Goal: Task Accomplishment & Management: Complete application form

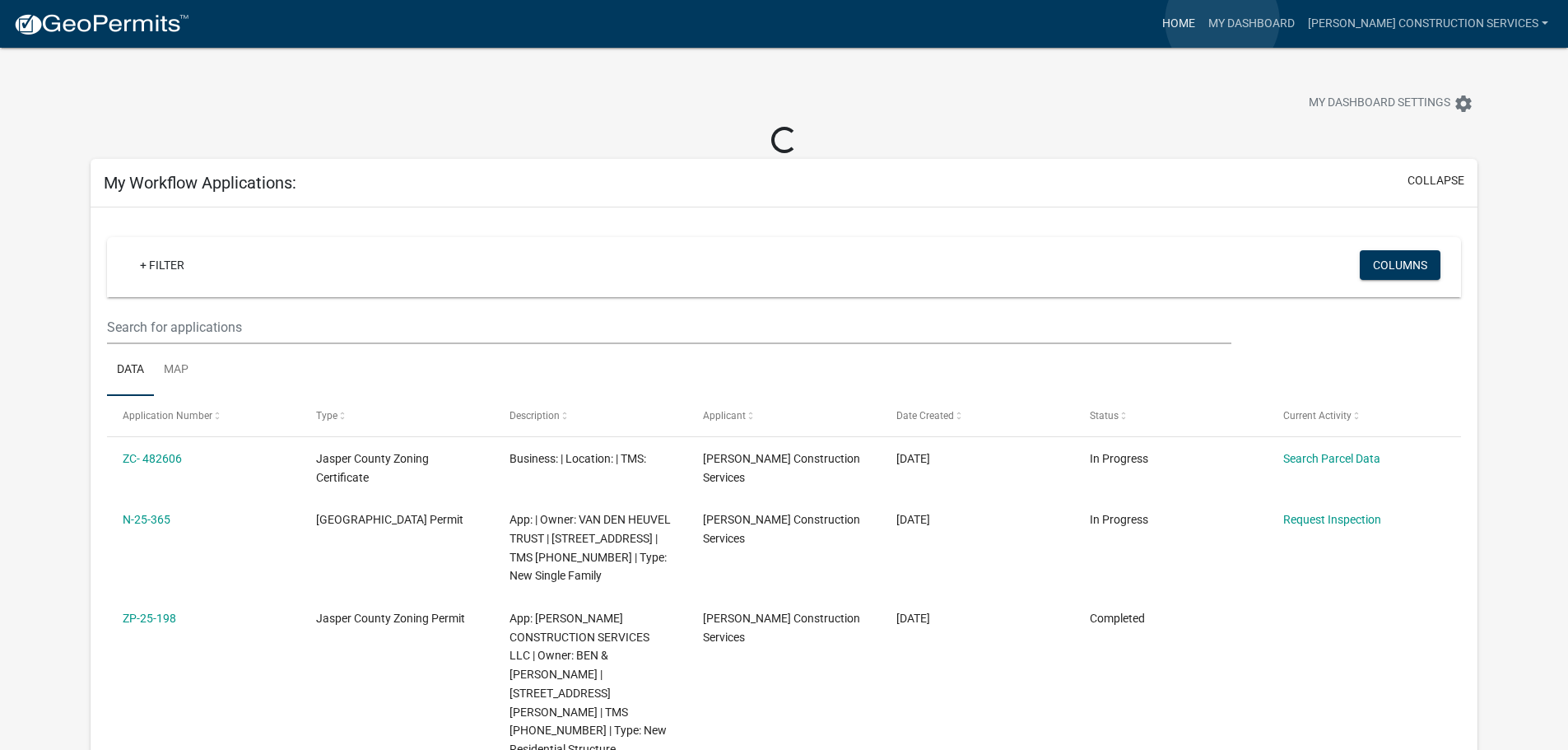
click at [1202, 21] on link "Home" at bounding box center [1178, 24] width 46 height 31
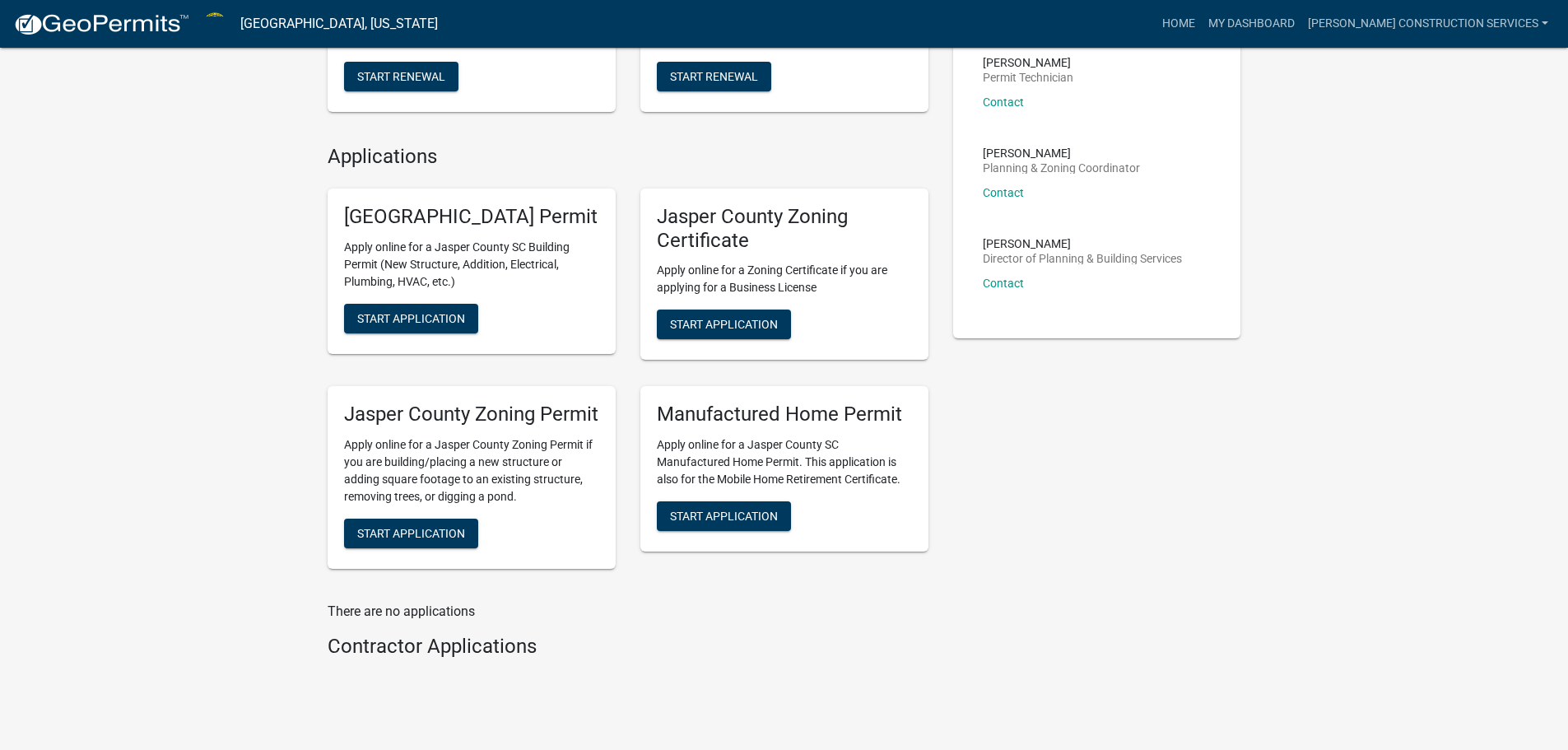
scroll to position [576, 0]
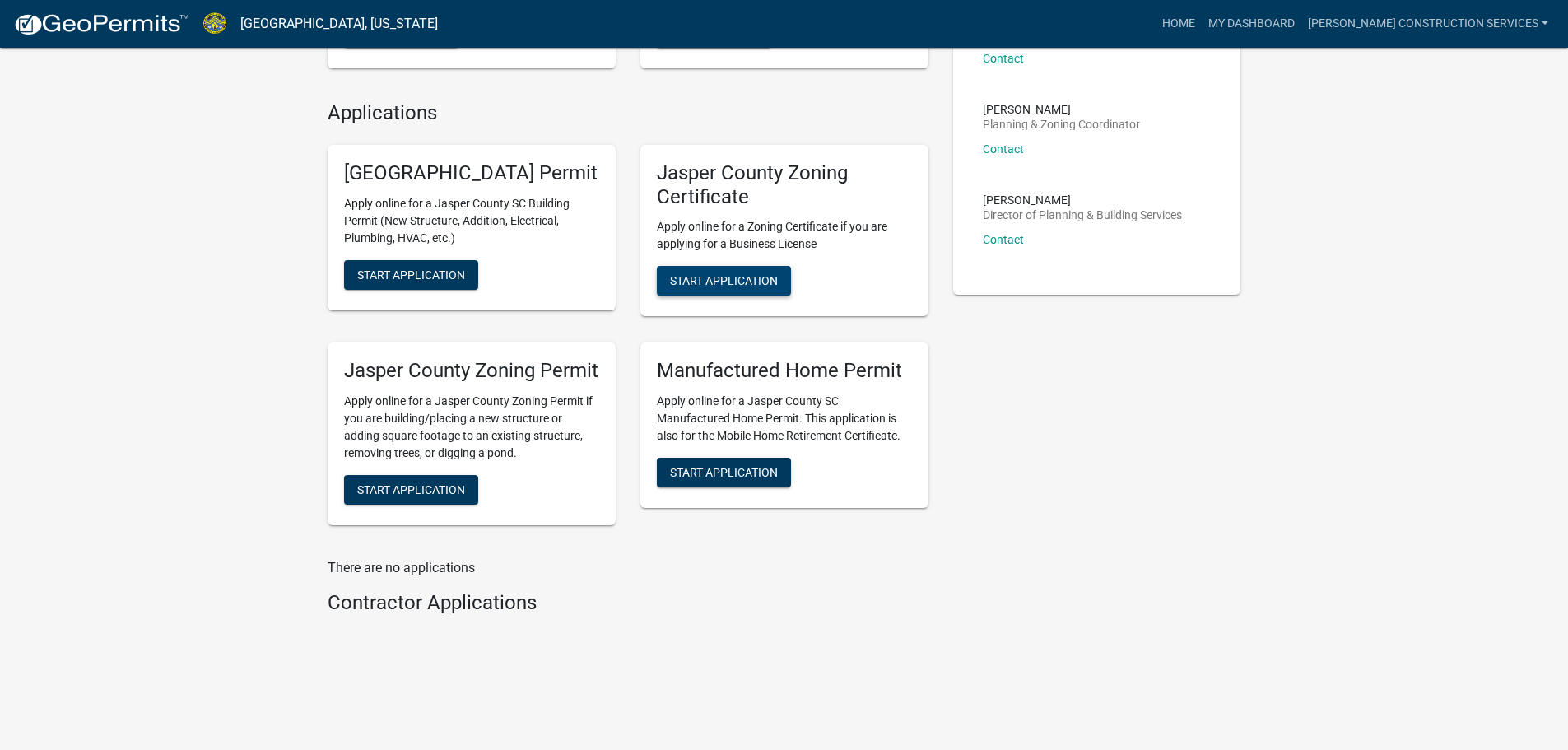
click at [718, 274] on span "Start Application" at bounding box center [724, 281] width 108 height 13
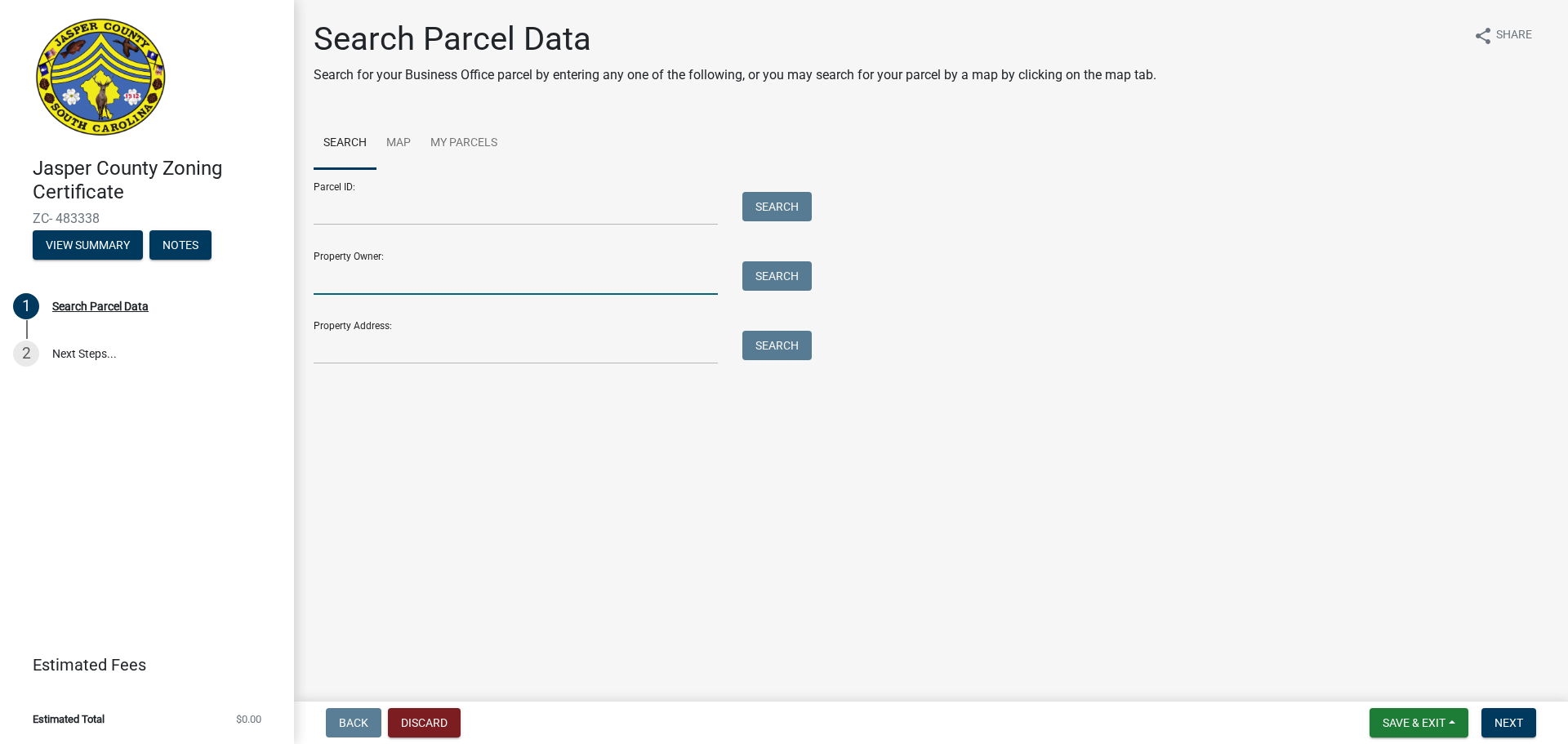
click at [532, 275] on input "Property Owner:" at bounding box center [515, 278] width 404 height 34
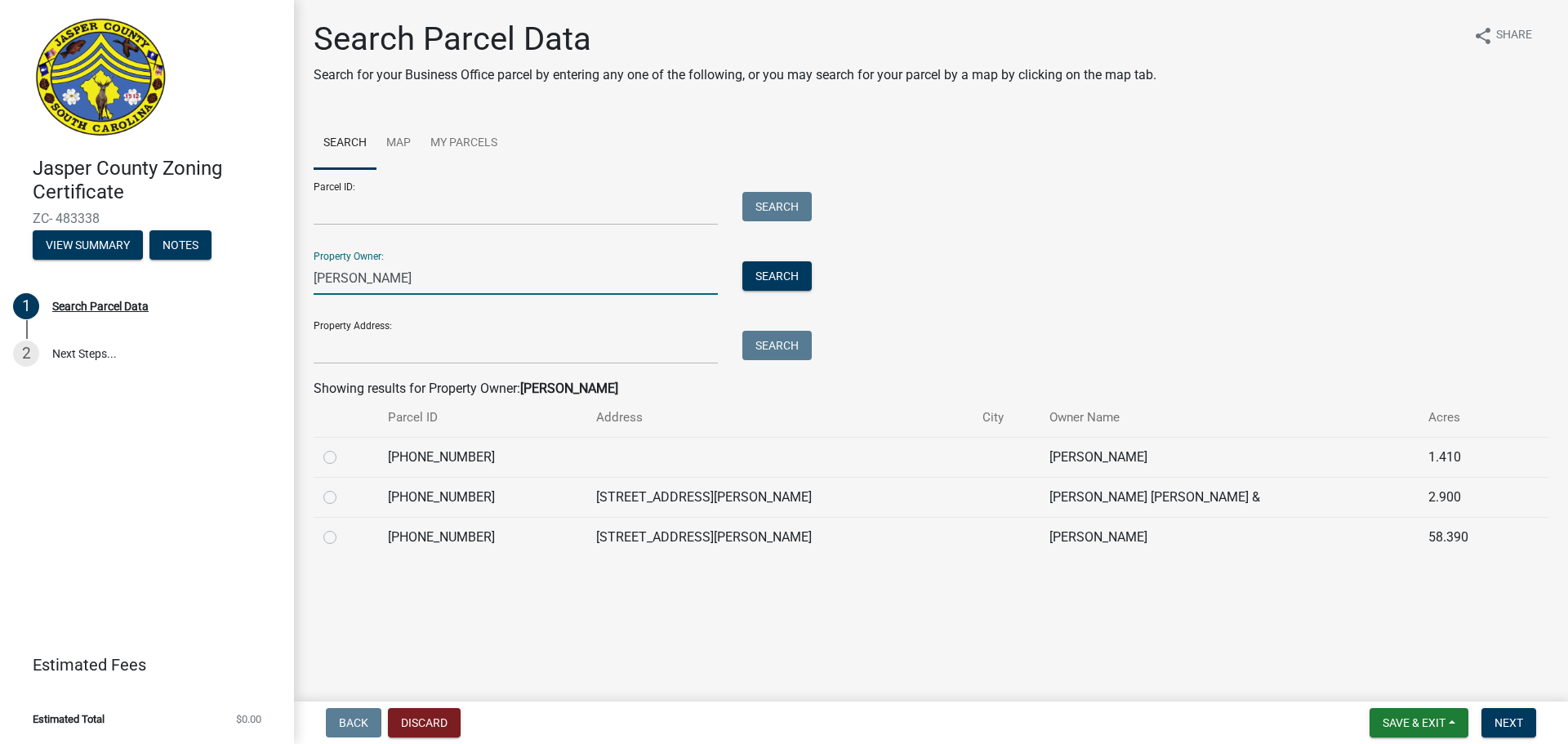
type input "[PERSON_NAME]"
click at [343, 448] on label at bounding box center [343, 448] width 0 height 0
click at [343, 454] on input "radio" at bounding box center [348, 453] width 10 height 10
radio input "true"
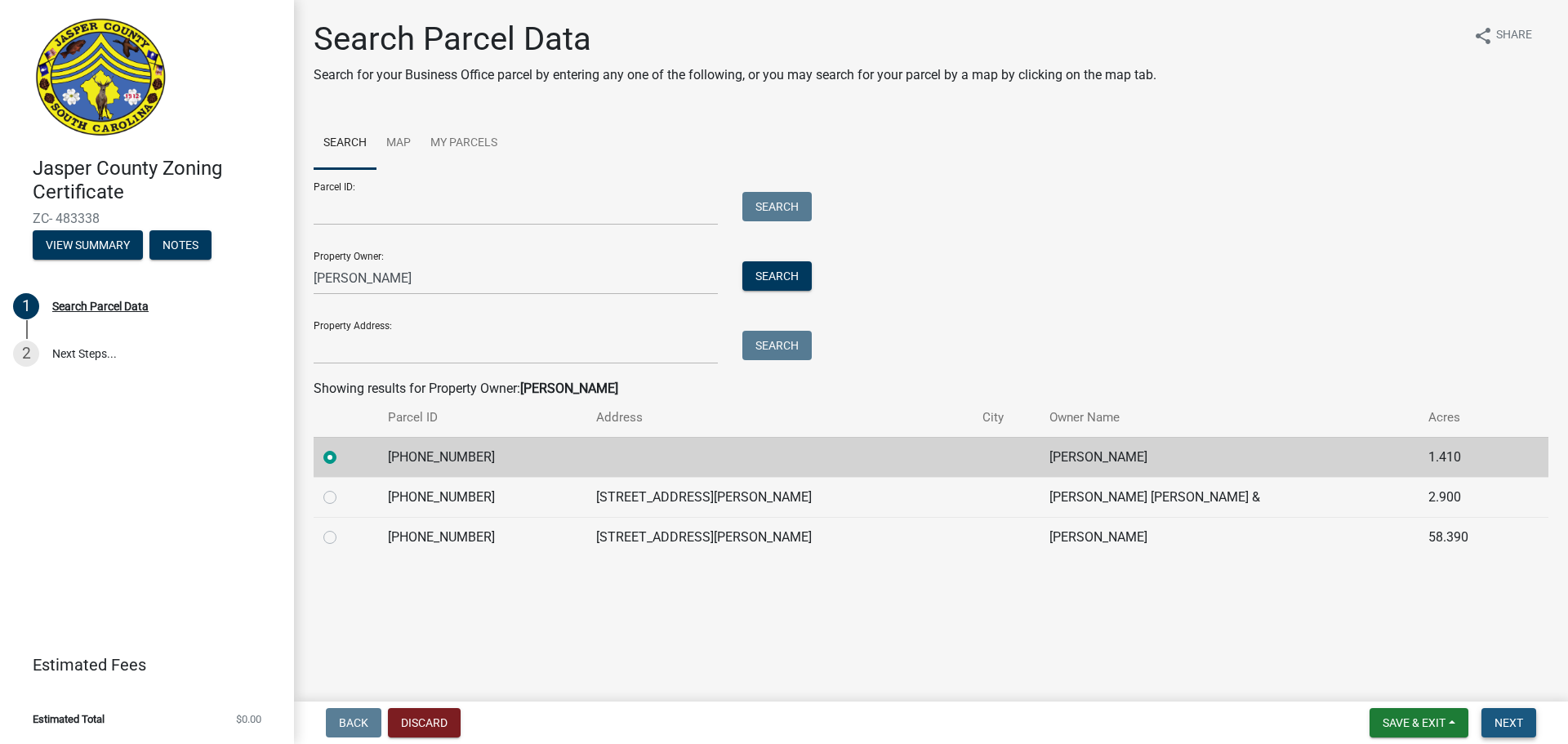
click at [1507, 722] on span "Next" at bounding box center [1508, 722] width 29 height 13
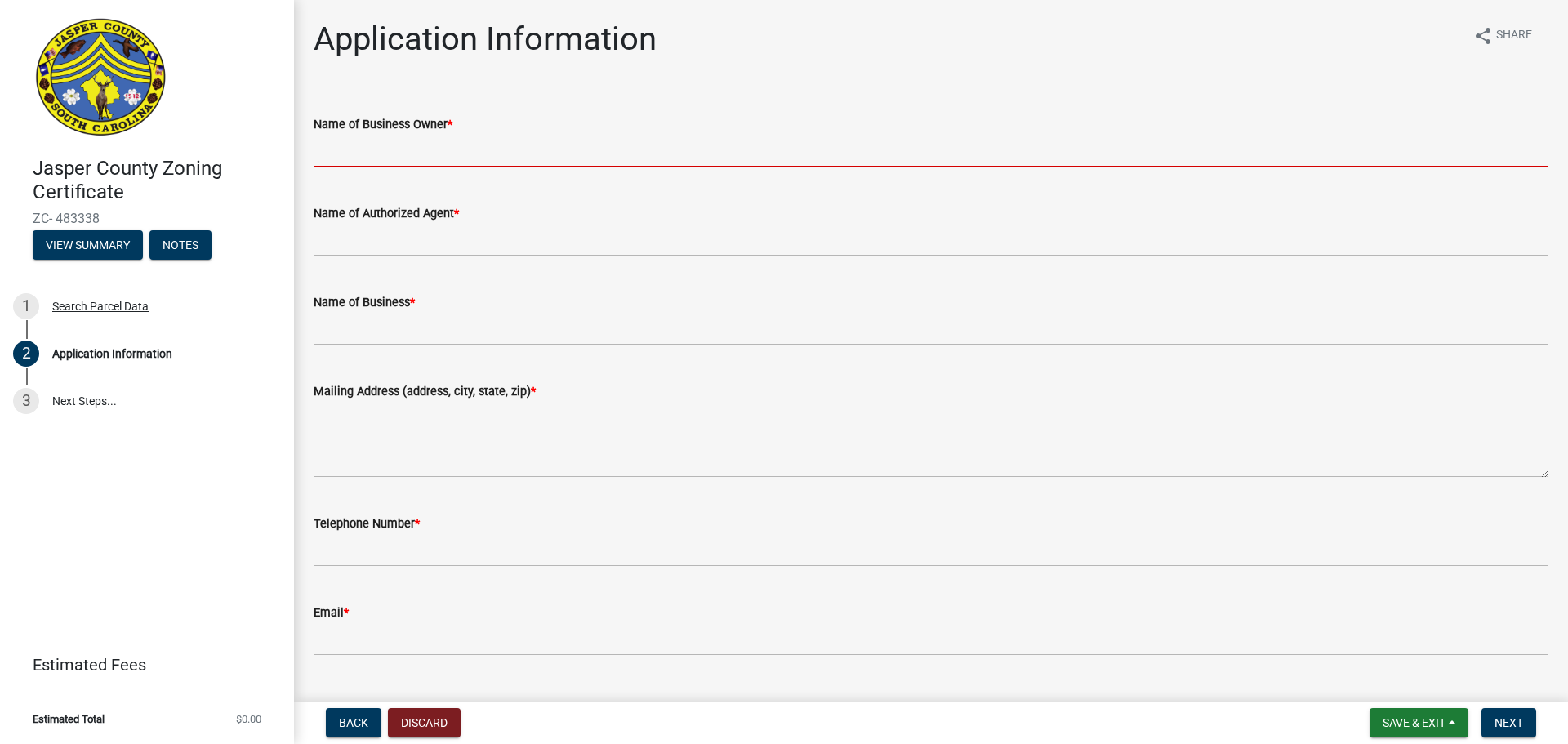
click at [357, 158] on input "Name of Business Owner *" at bounding box center [931, 151] width 1235 height 34
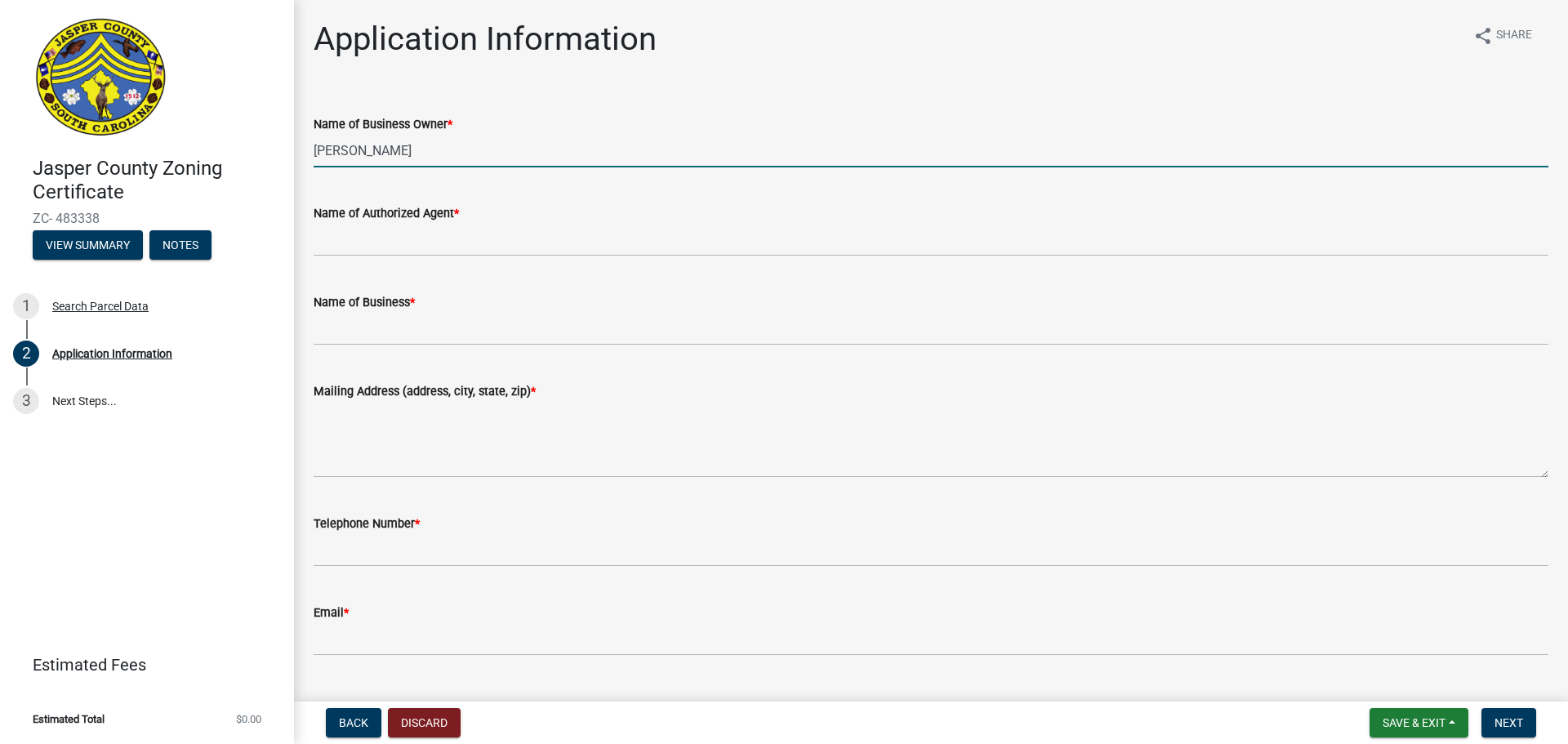
type input "[PERSON_NAME]"
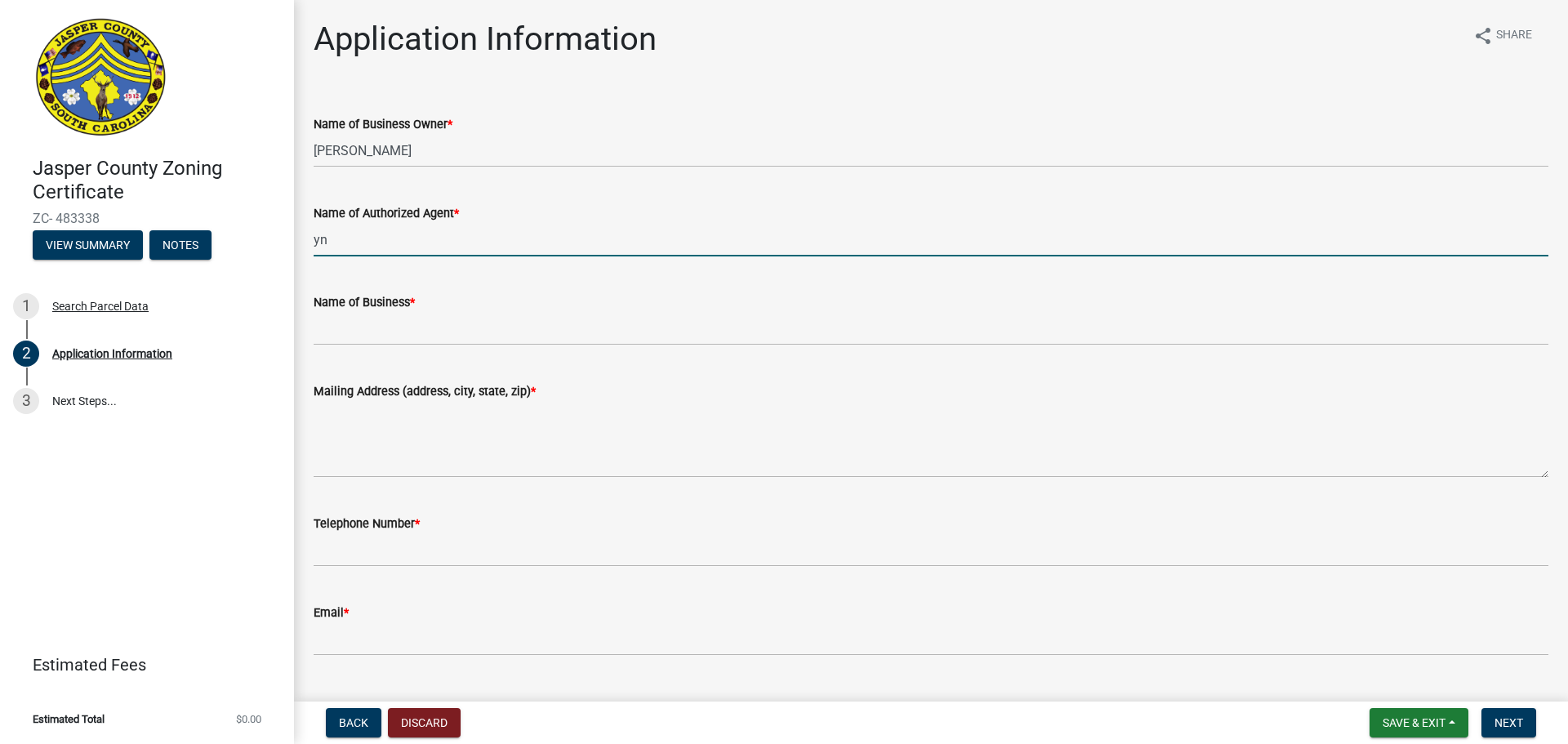
type input "y"
type input "[PERSON_NAME]"
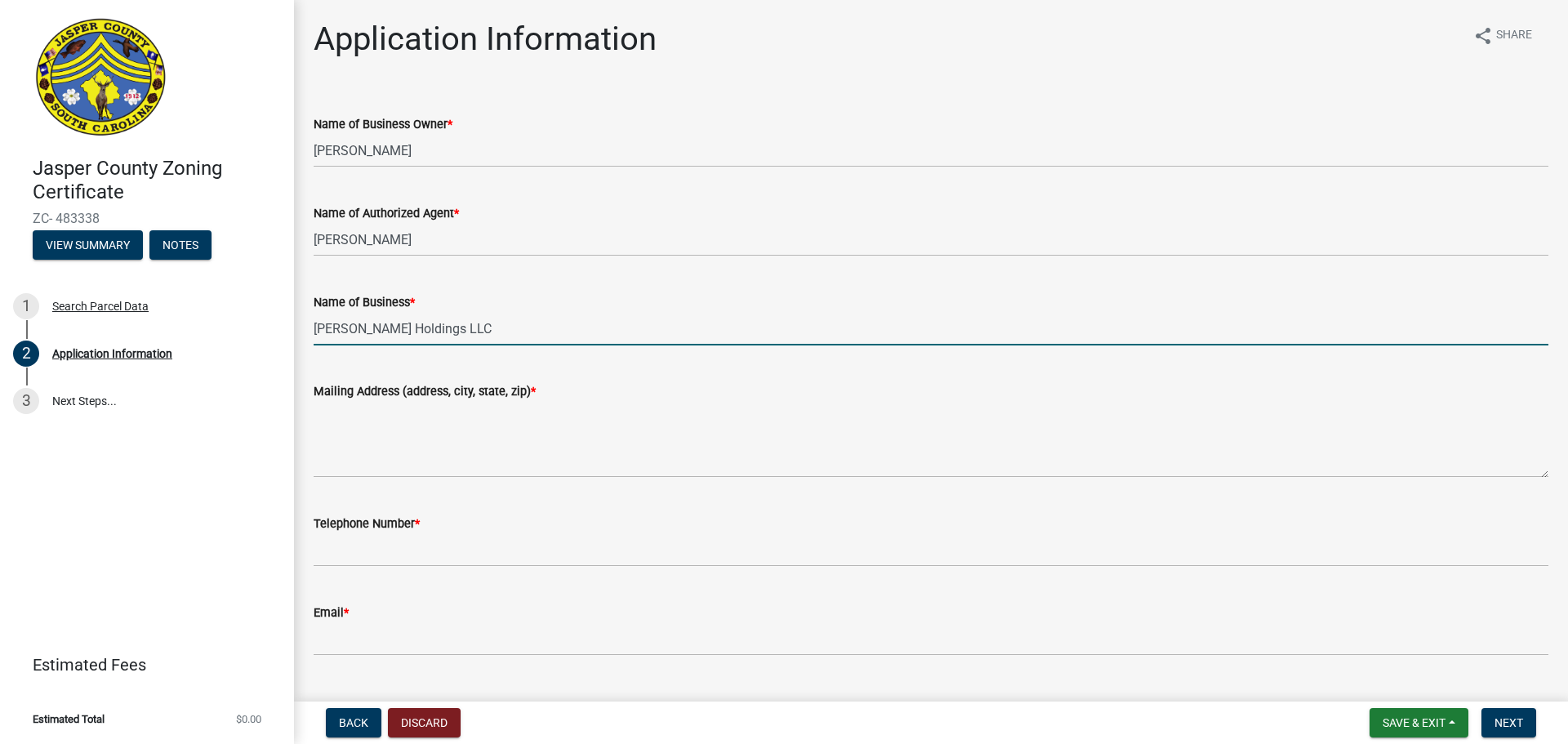
type input "[PERSON_NAME] Holdings LLC"
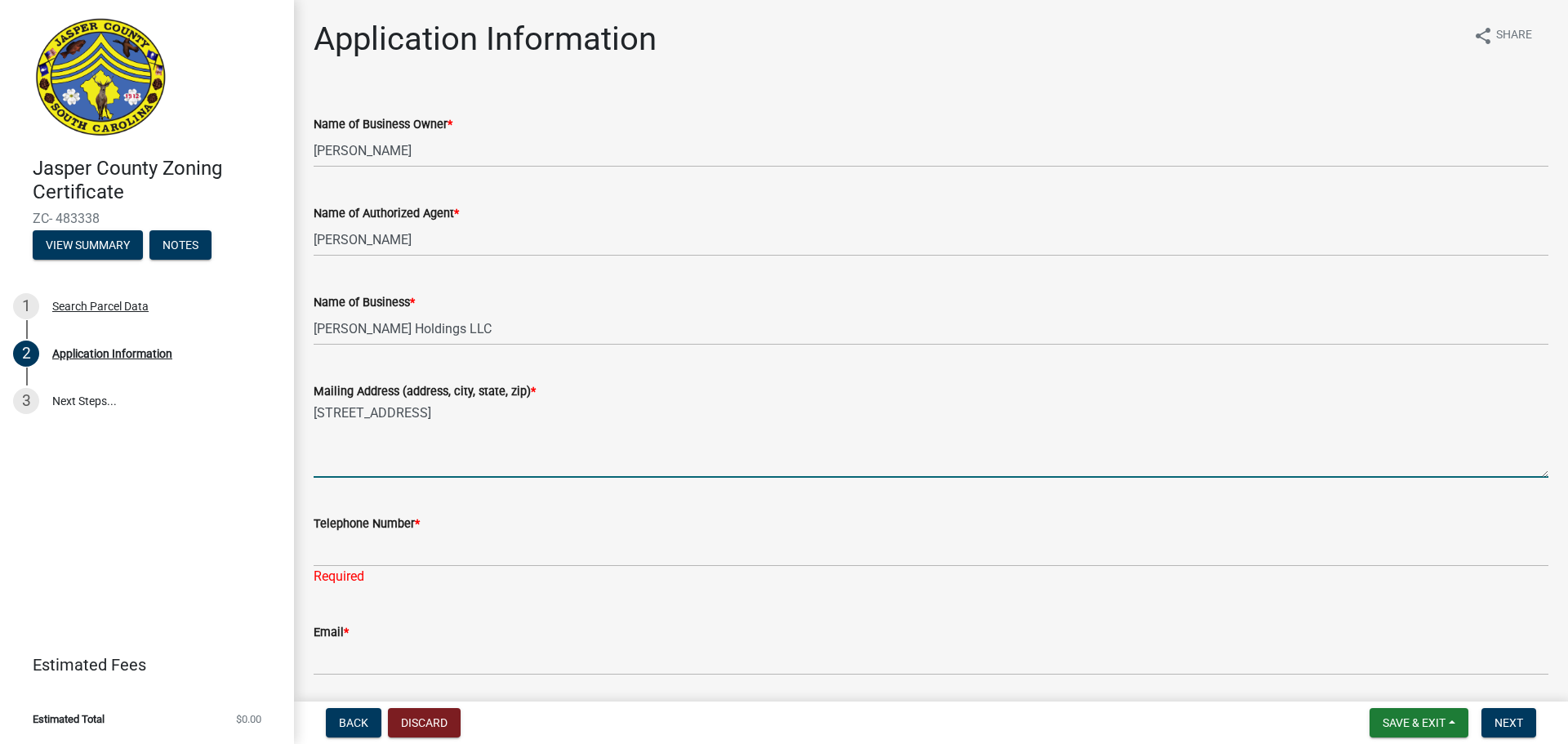
type textarea "[STREET_ADDRESS]"
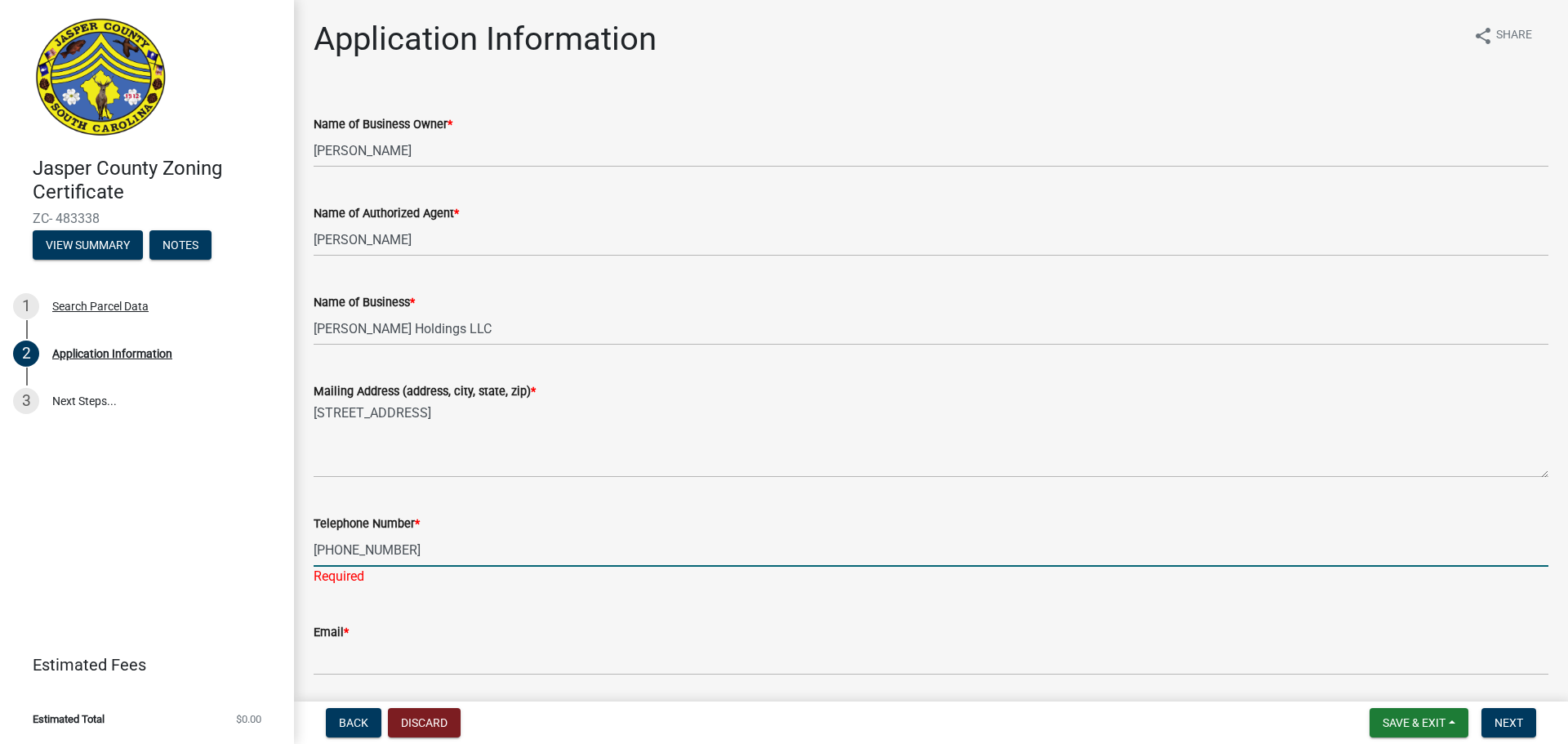
type input "[PHONE_NUMBER]"
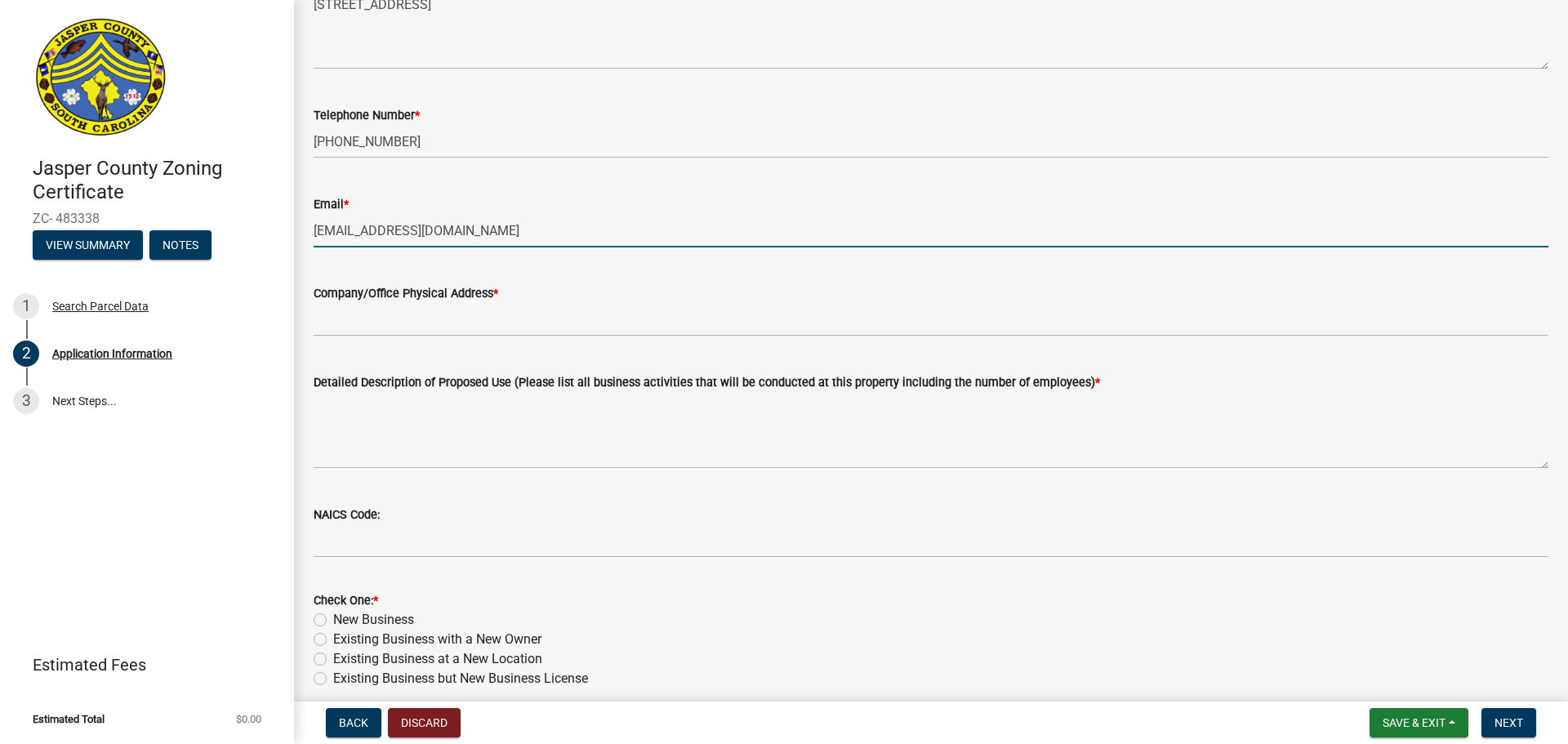
scroll to position [490, 0]
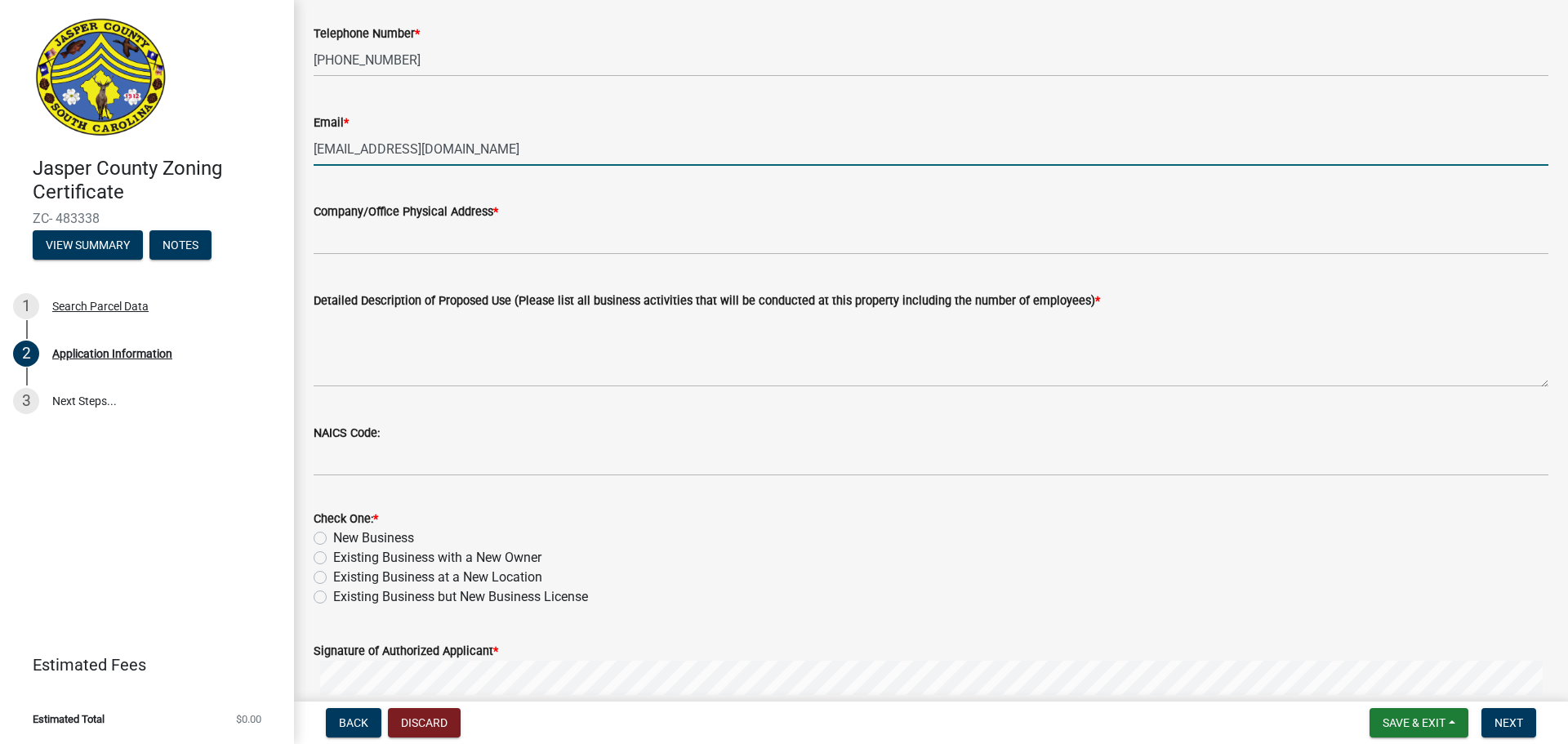
type input "[EMAIL_ADDRESS][DOMAIN_NAME]"
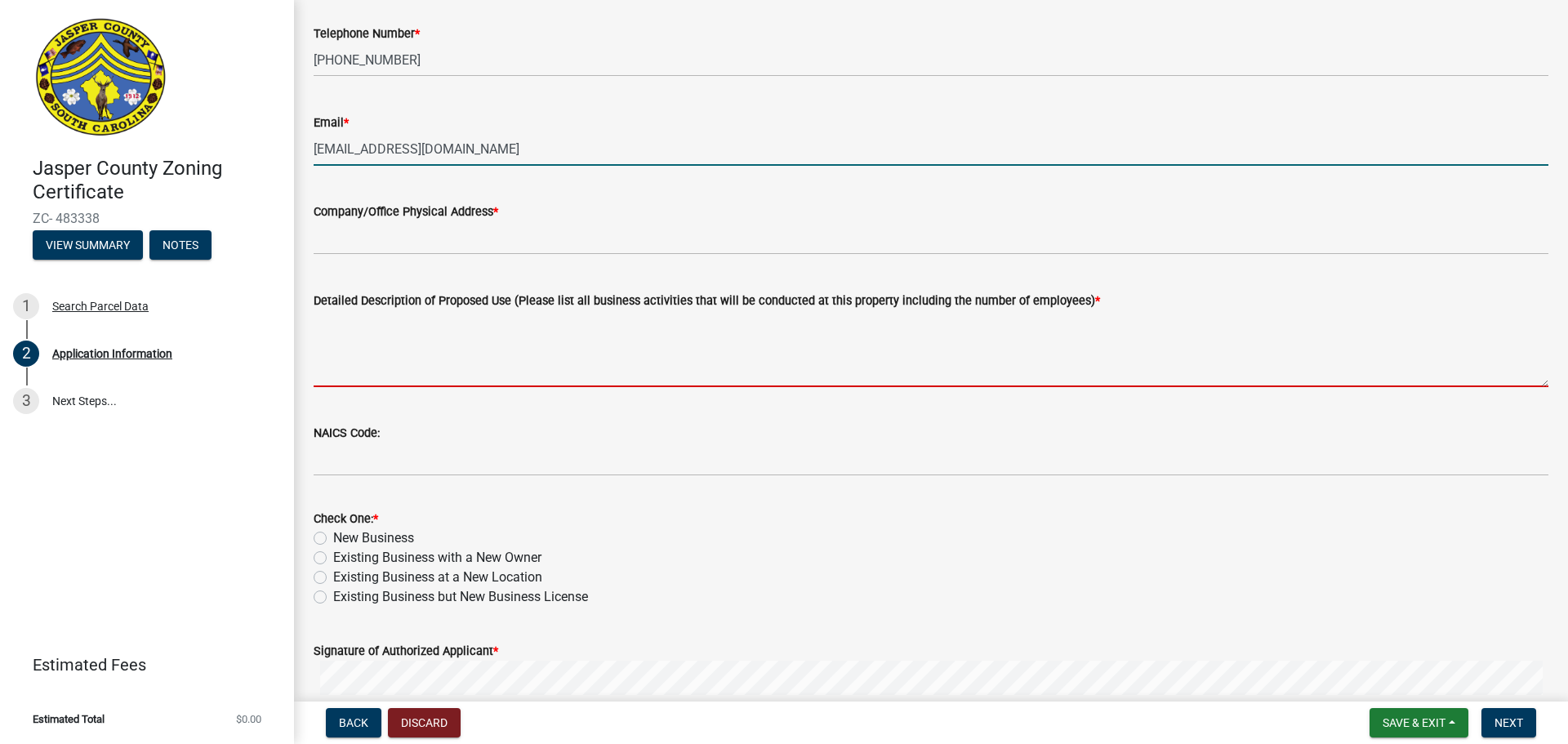
click at [353, 381] on textarea "Detailed Description of Proposed Use (Please list all business activities that …" at bounding box center [931, 349] width 1235 height 77
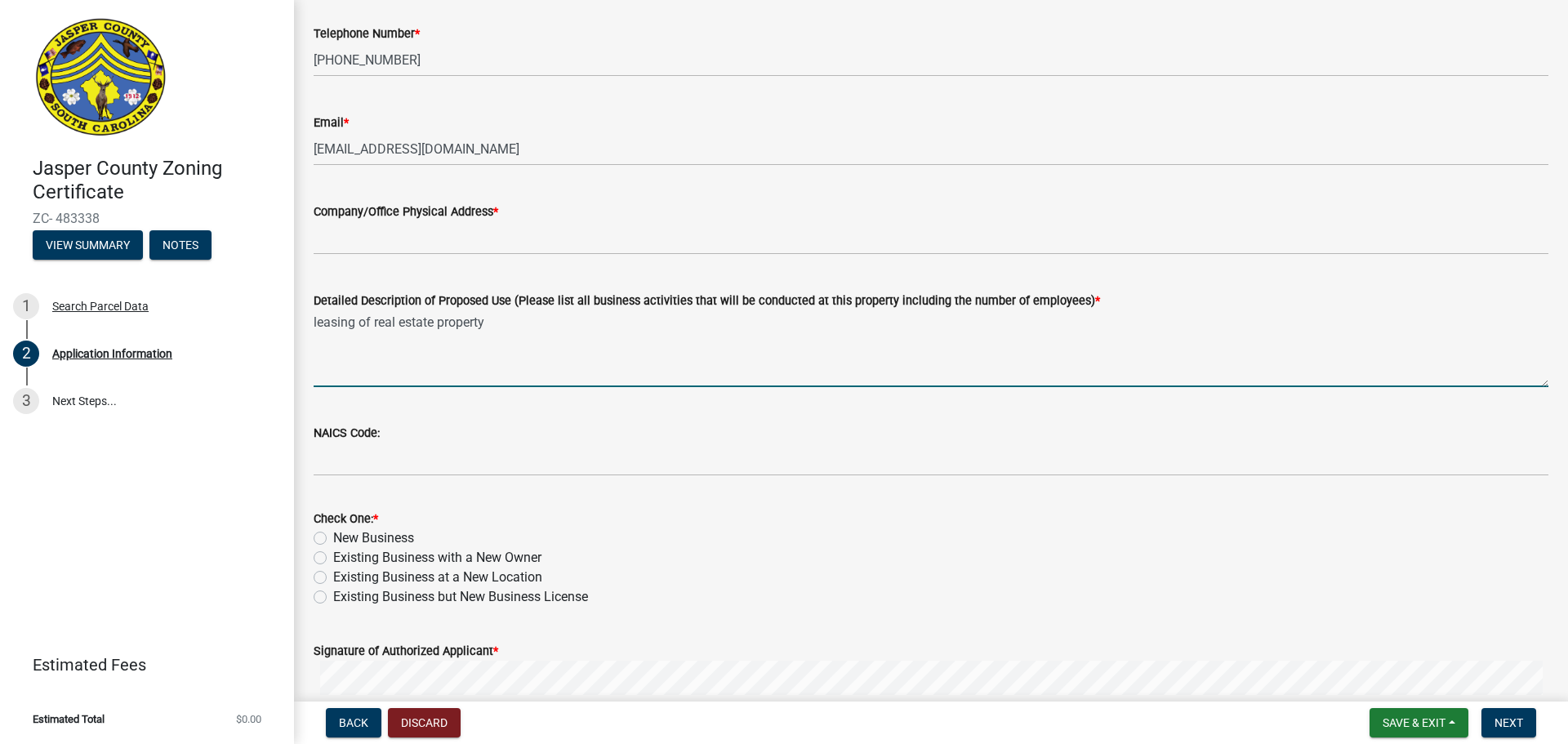
type textarea "leasing of real estate property"
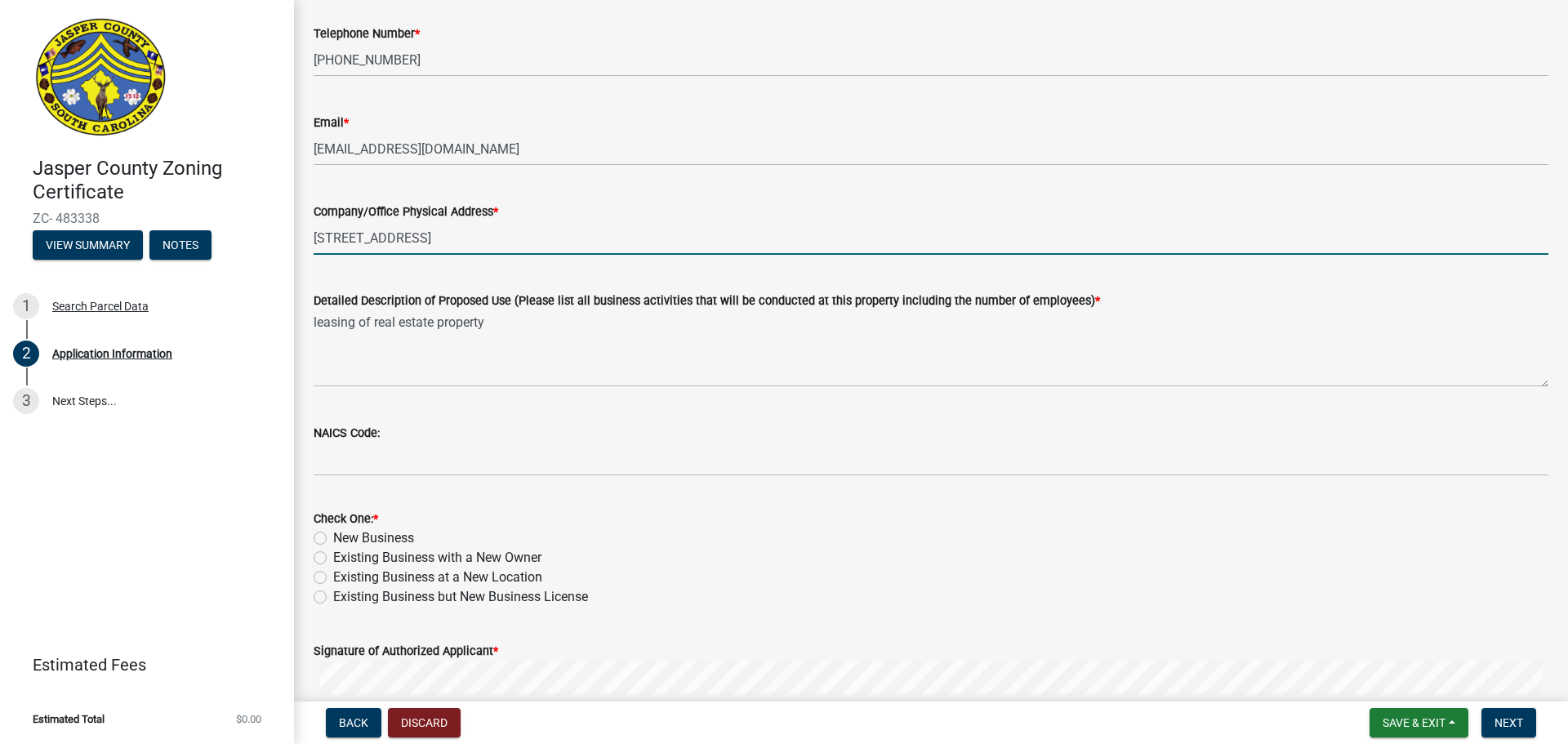
type input "[STREET_ADDRESS]"
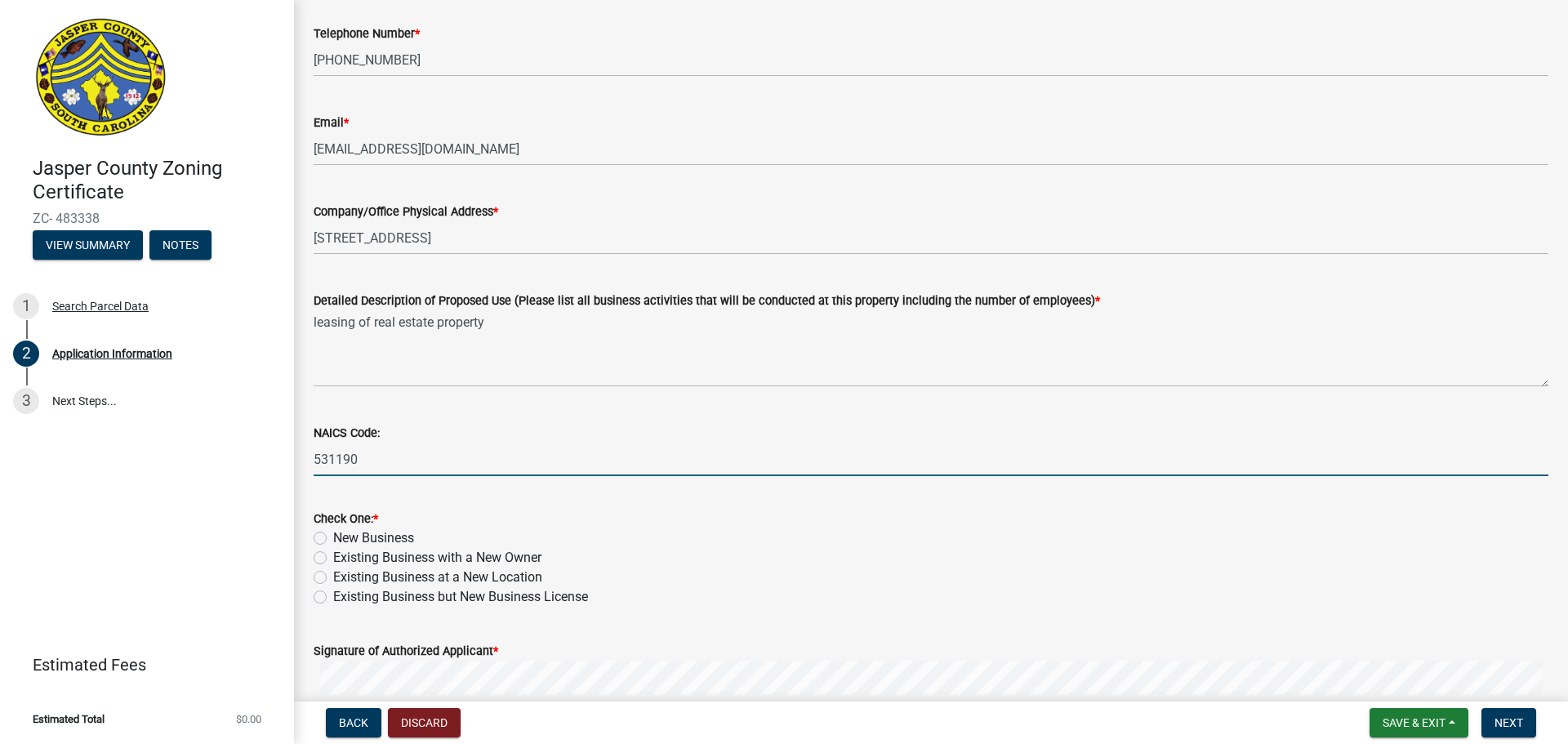
type input "531190"
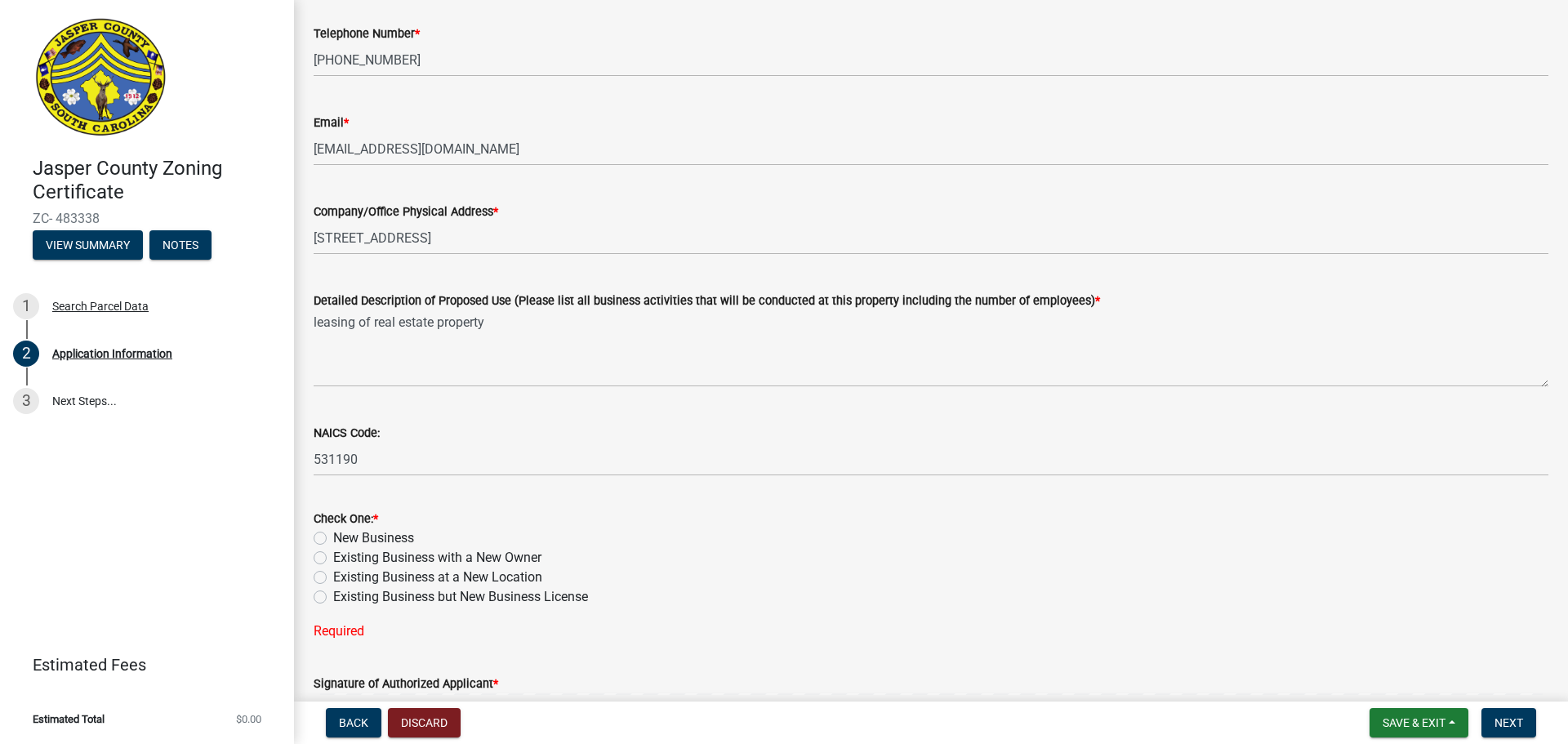
click at [333, 540] on label "New Business" at bounding box center [374, 538] width 81 height 20
click at [333, 539] on input "New Business" at bounding box center [338, 533] width 10 height 10
radio input "true"
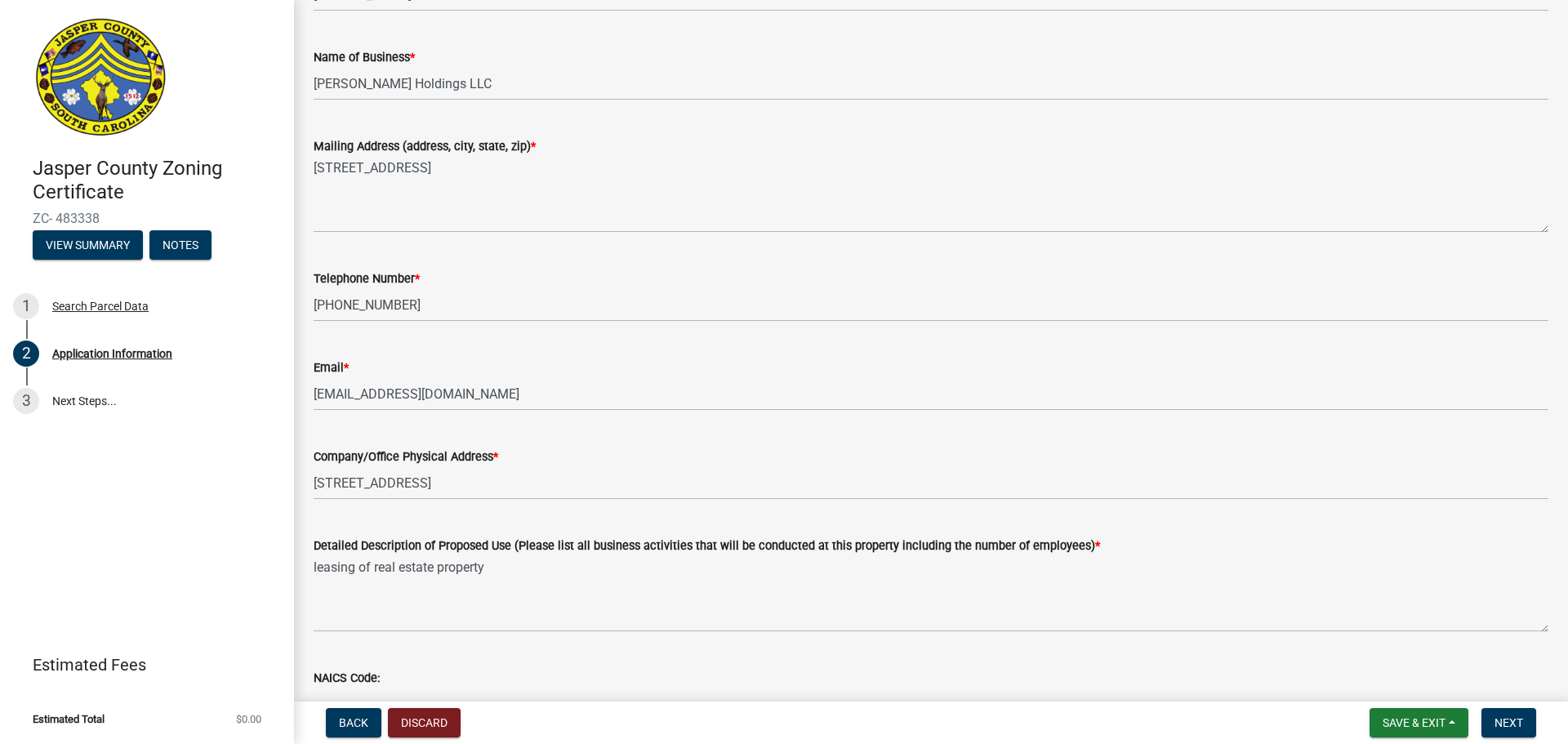
scroll to position [327, 0]
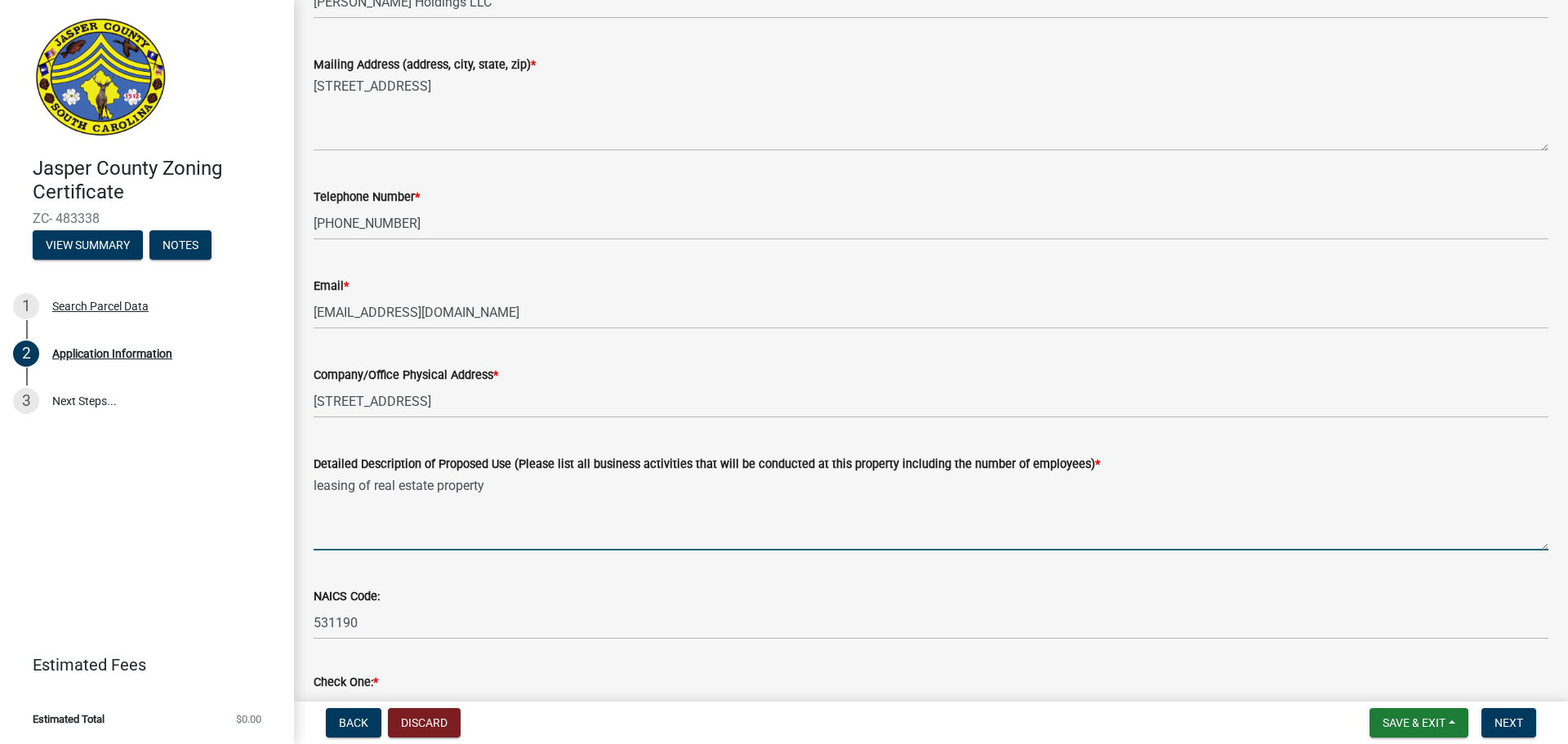
click at [497, 484] on textarea "leasing of real estate property" at bounding box center [931, 513] width 1235 height 77
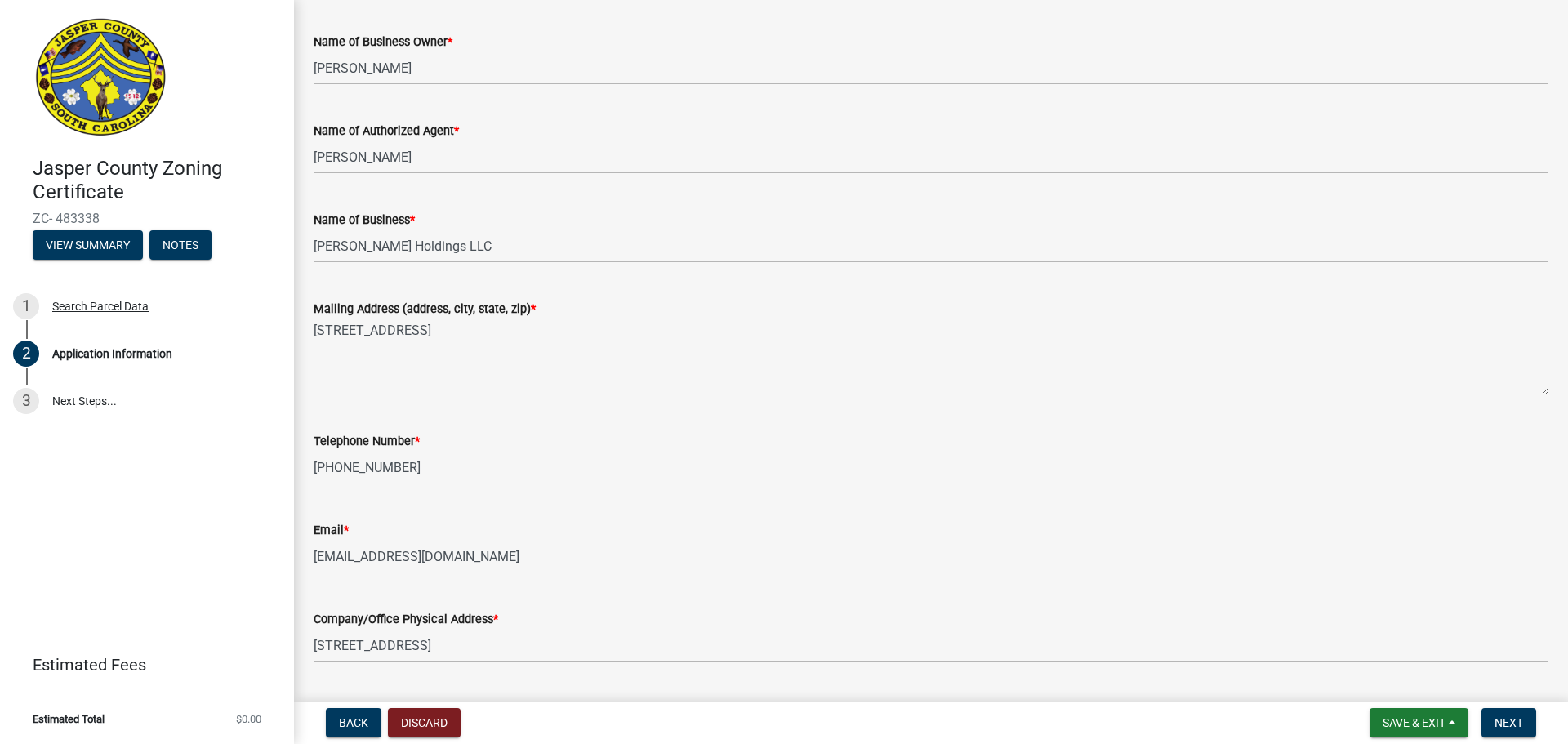
scroll to position [0, 0]
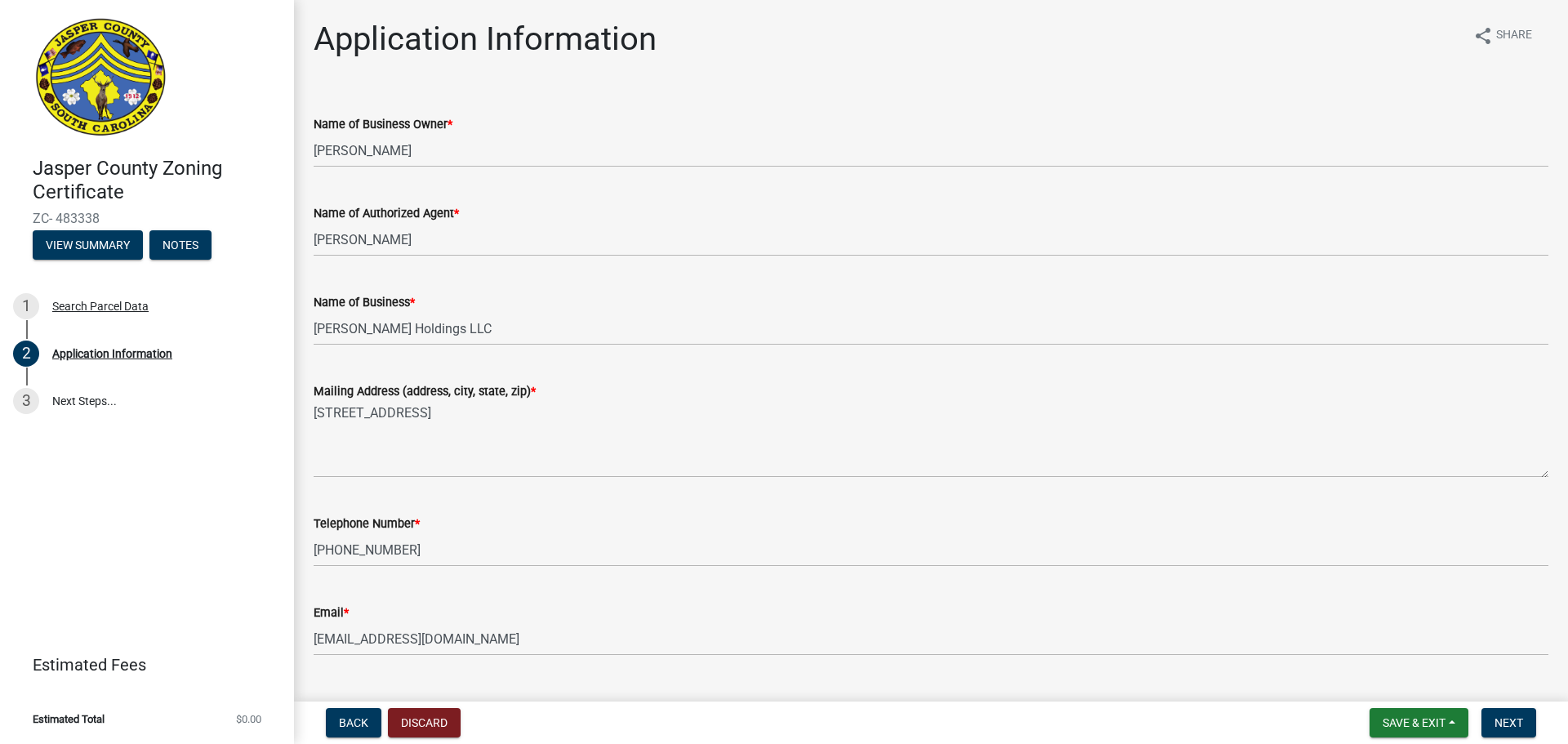
type textarea "leasing of real estate property 0 employees"
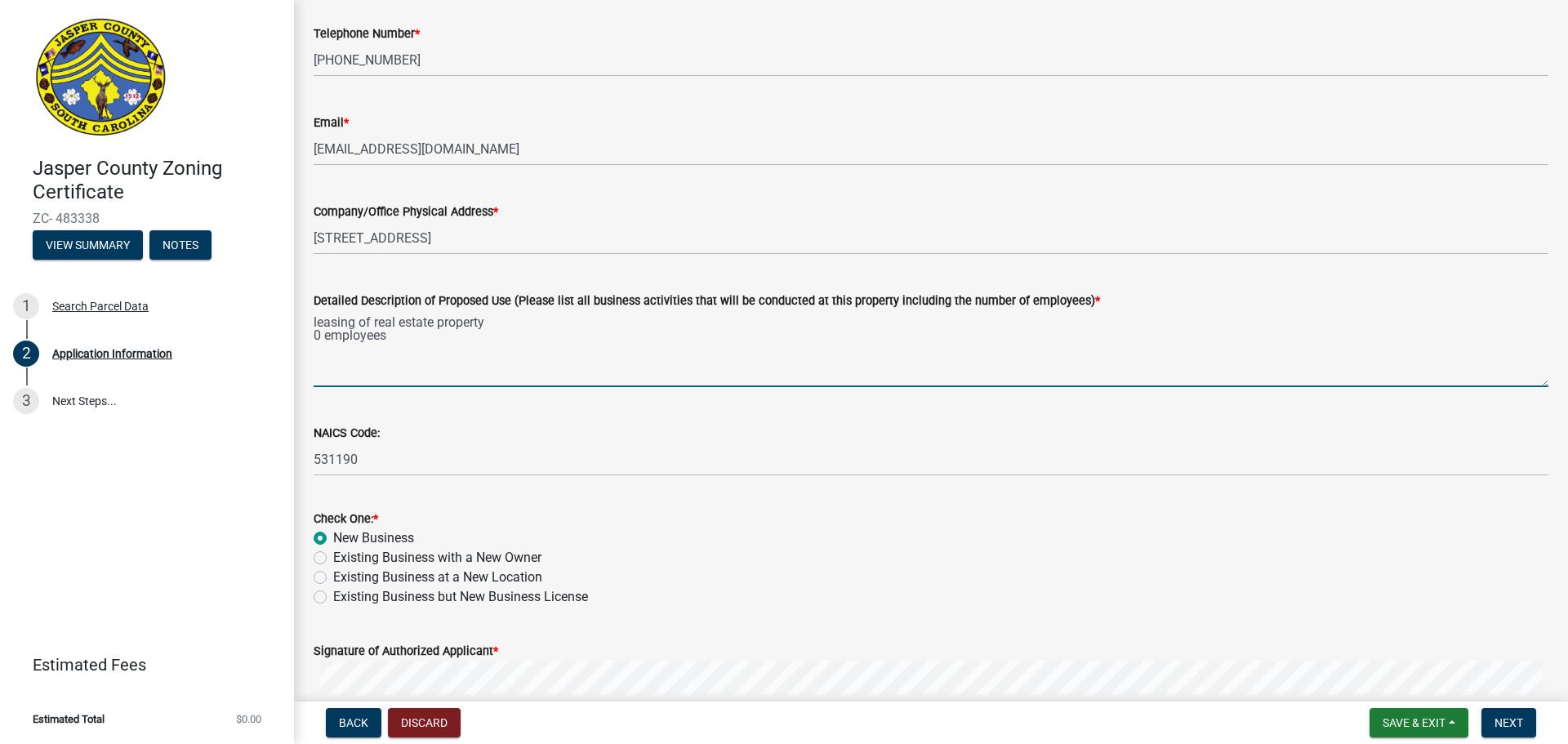
scroll to position [736, 0]
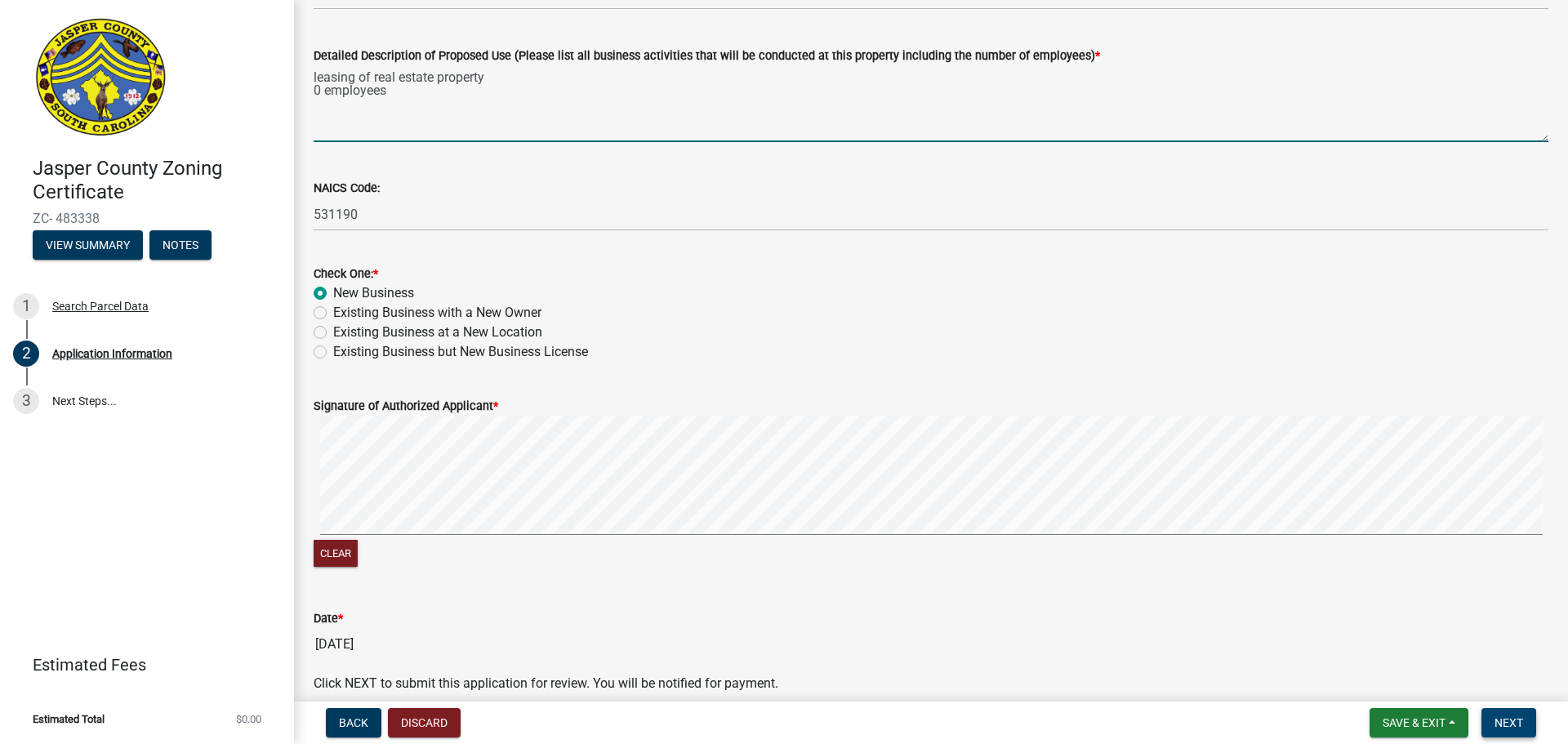
click at [1518, 722] on span "Next" at bounding box center [1508, 722] width 29 height 13
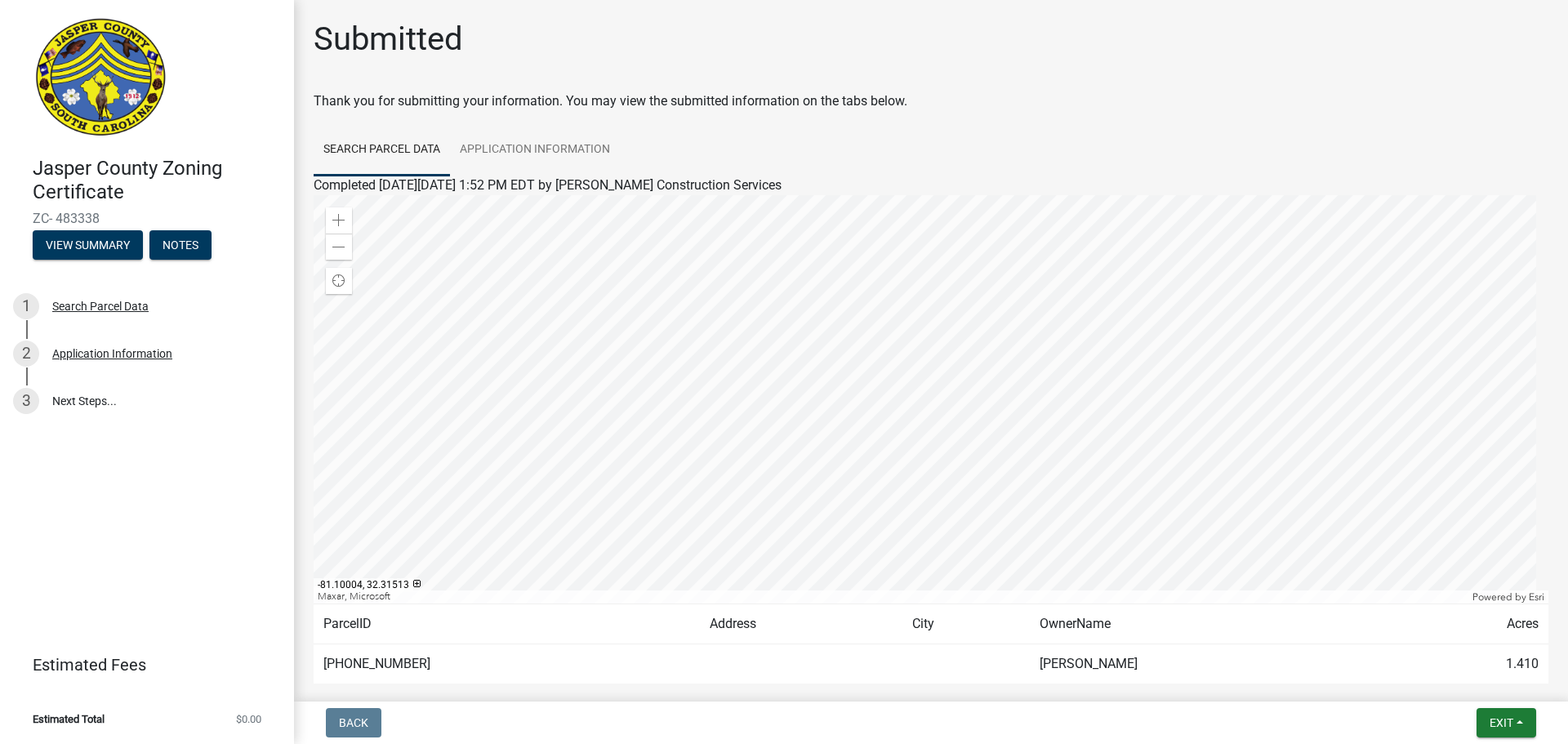
scroll to position [85, 0]
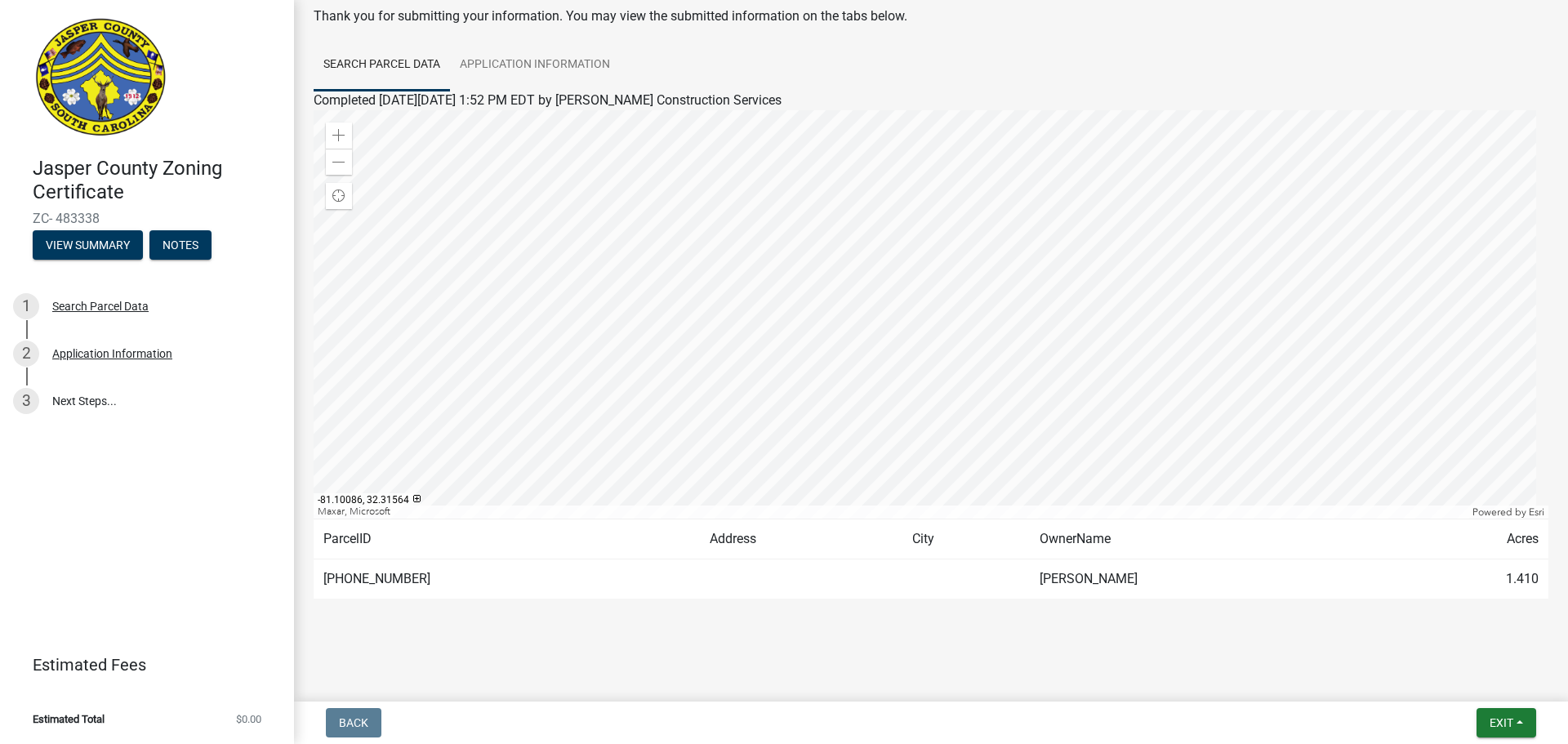
click at [912, 275] on div at bounding box center [931, 315] width 1235 height 409
click at [997, 340] on div at bounding box center [931, 315] width 1235 height 409
click at [999, 271] on div at bounding box center [931, 315] width 1235 height 409
click at [996, 254] on div at bounding box center [931, 315] width 1235 height 409
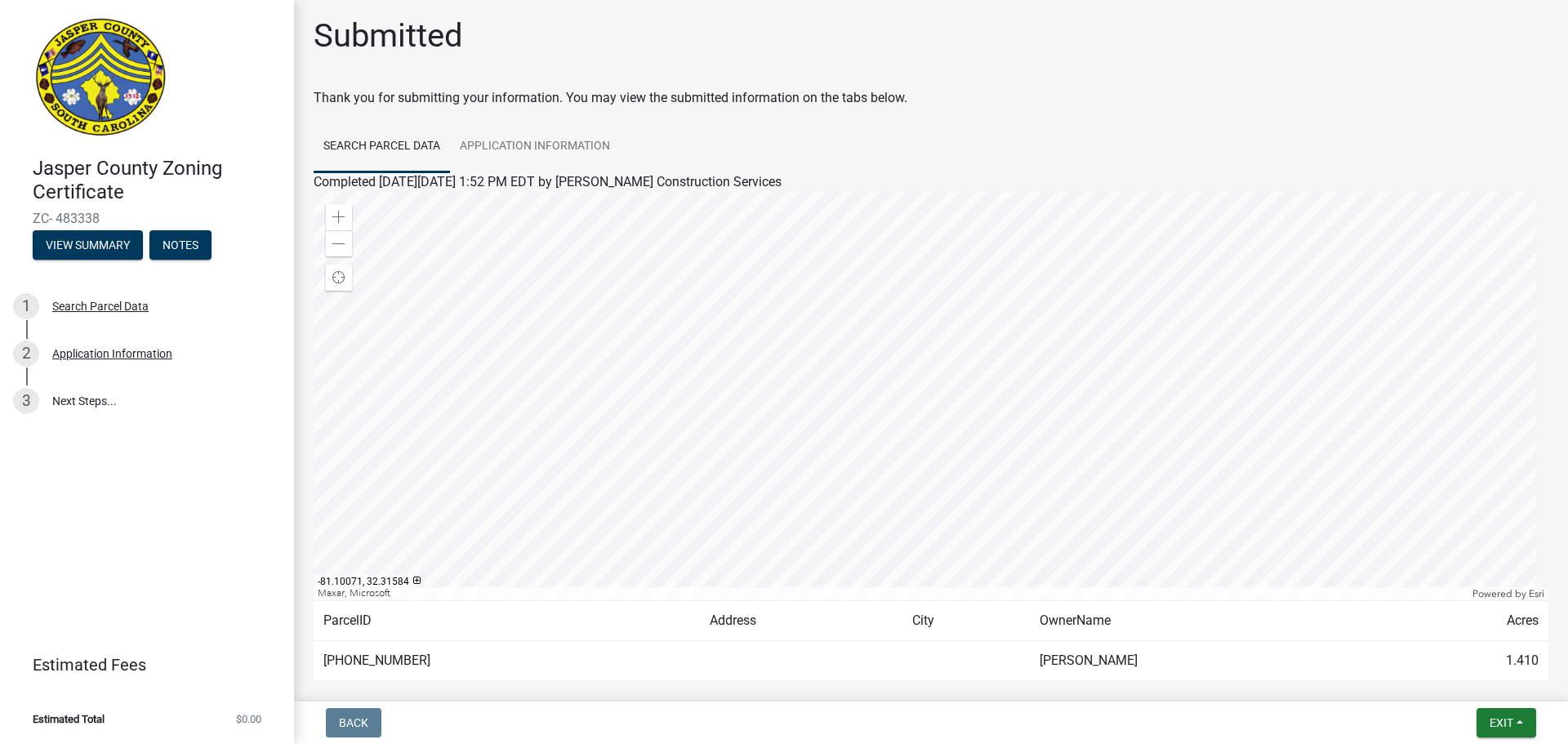
click at [951, 302] on div "Completed [DATE][DATE] 1:52 PM EDT by [PERSON_NAME] Construction Services Zoom …" at bounding box center [931, 426] width 1235 height 508
click at [342, 244] on span at bounding box center [339, 245] width 13 height 13
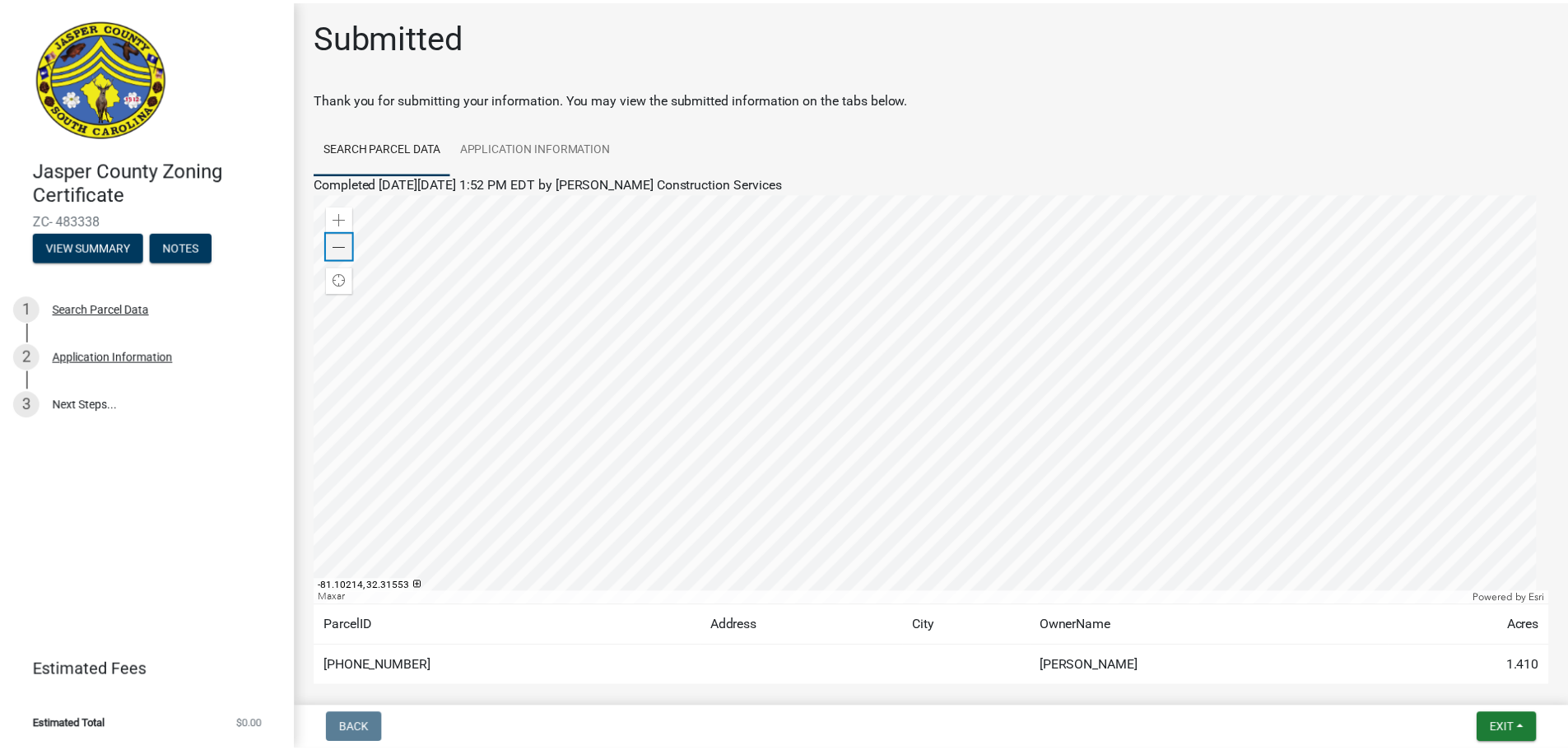
scroll to position [86, 0]
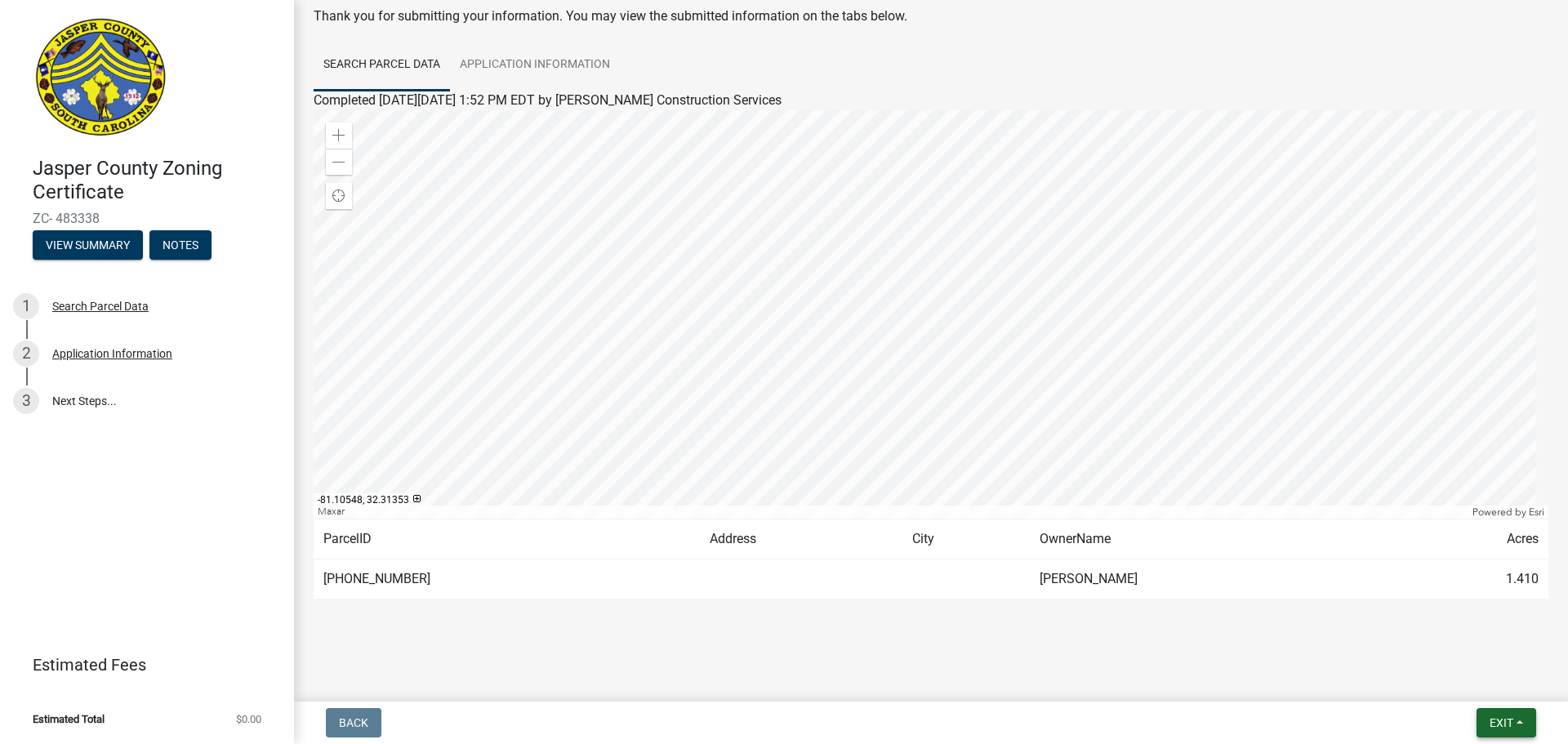
click at [1501, 719] on span "Exit" at bounding box center [1501, 722] width 23 height 13
click at [1435, 684] on button "Save & Exit" at bounding box center [1470, 680] width 130 height 39
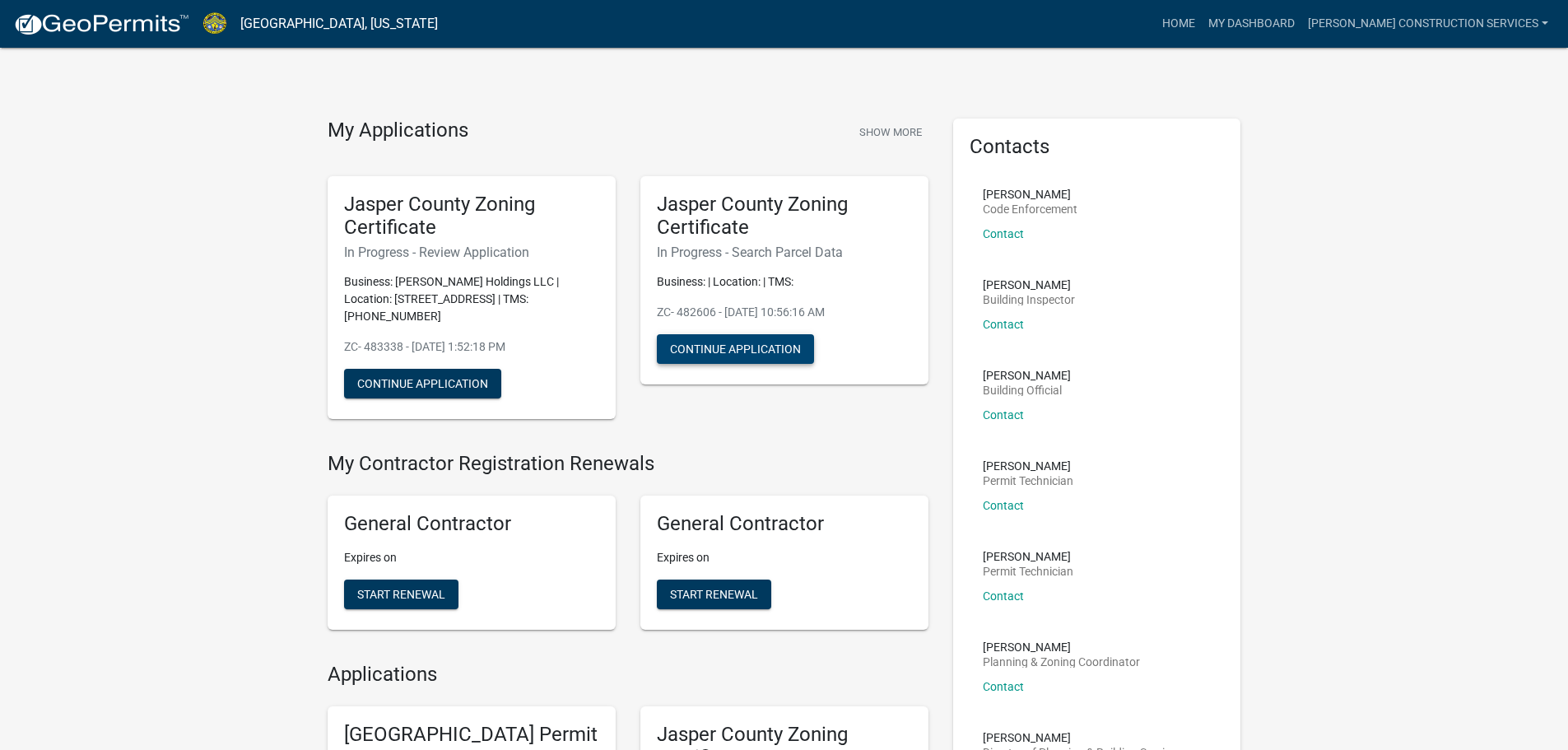
click at [750, 348] on button "Continue Application" at bounding box center [735, 349] width 157 height 29
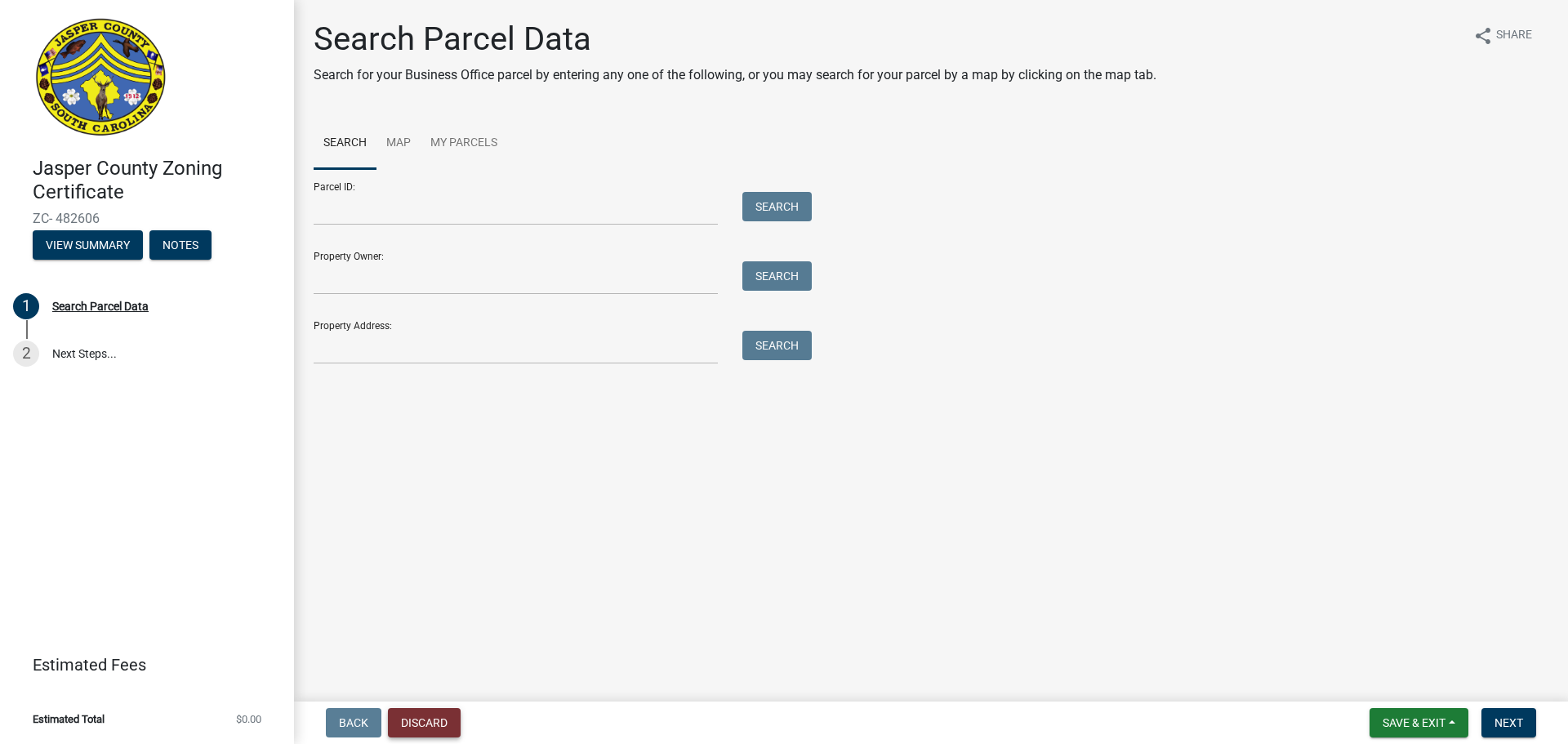
click at [436, 721] on button "Discard" at bounding box center [424, 722] width 73 height 29
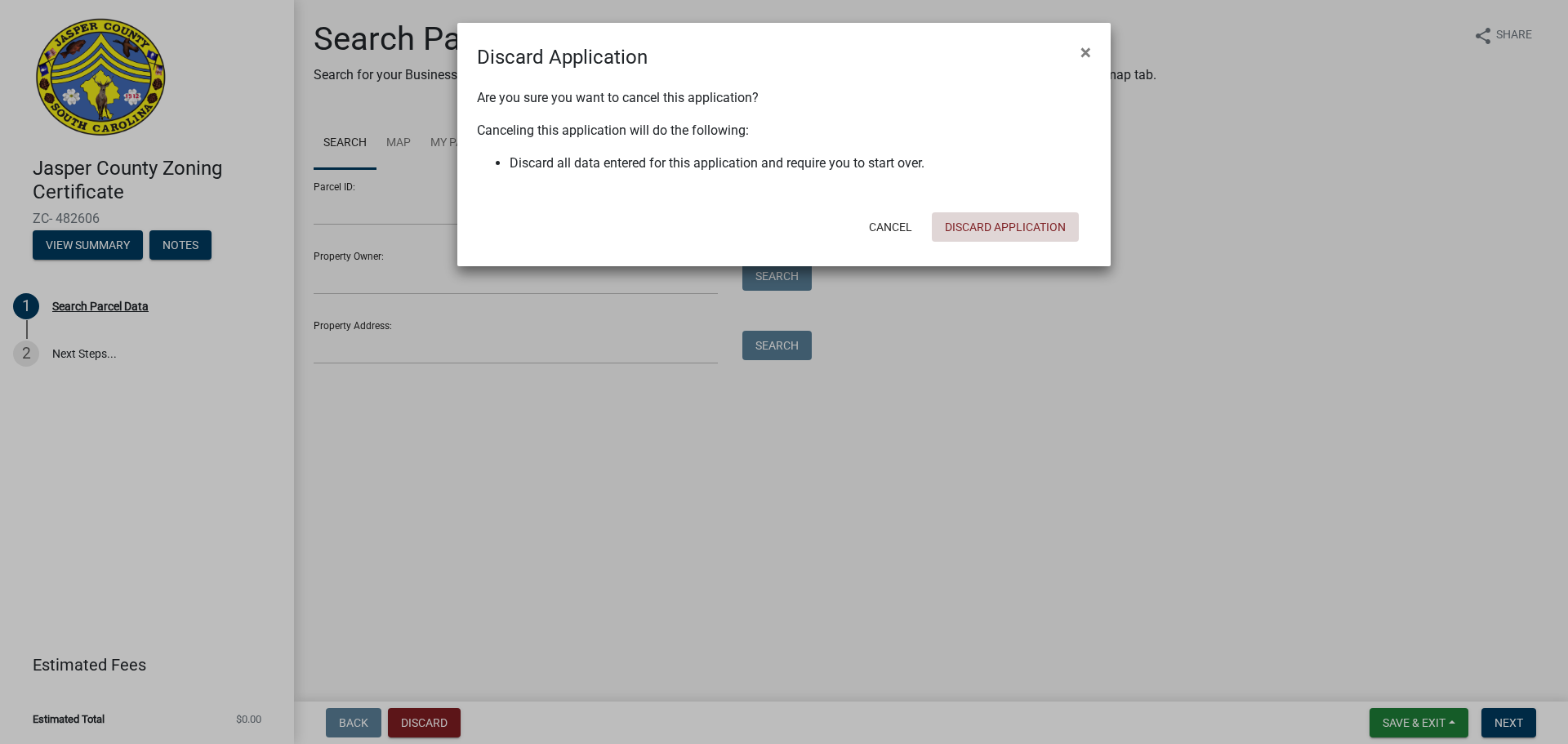
click at [1004, 229] on button "Discard Application" at bounding box center [1005, 227] width 147 height 29
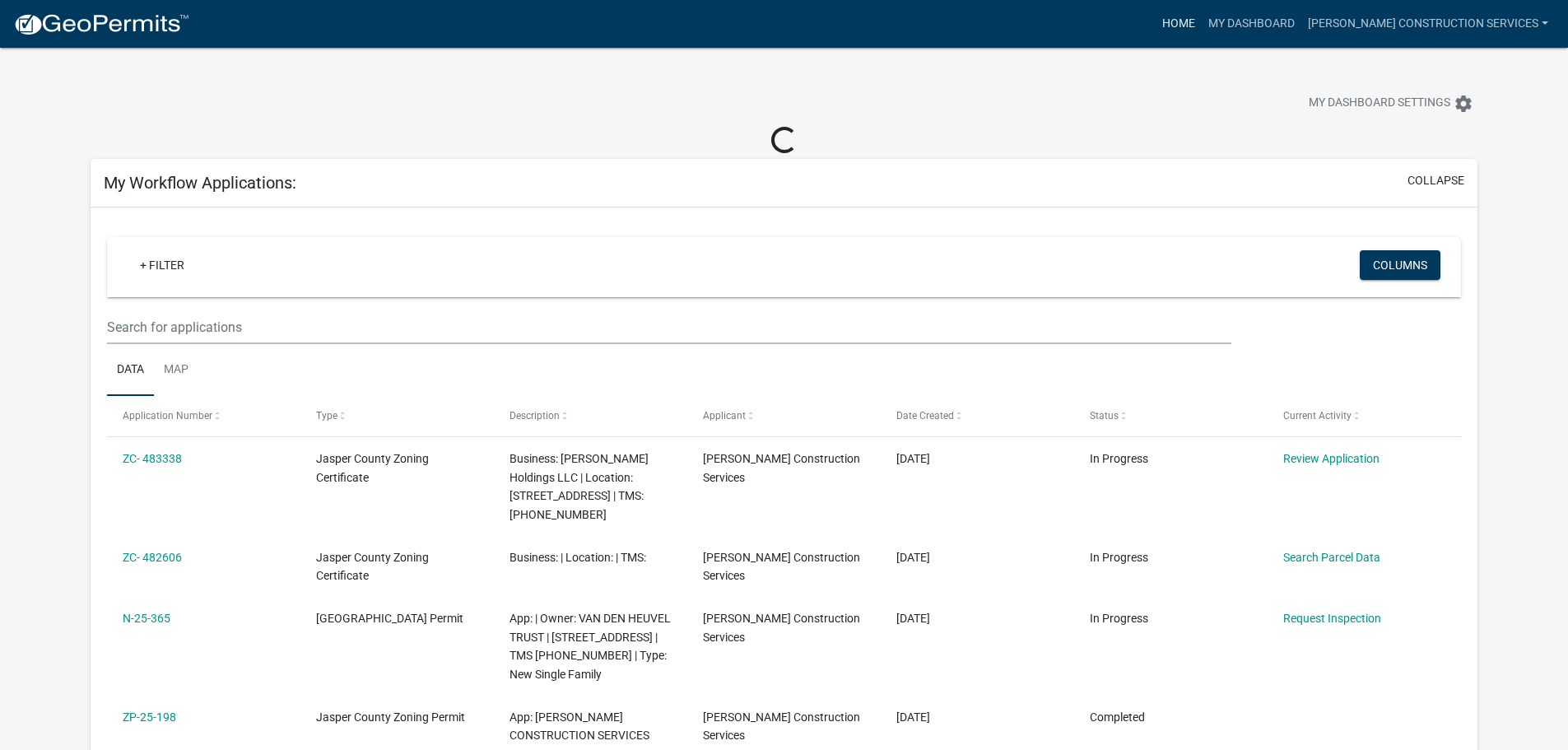
click at [1202, 24] on link "Home" at bounding box center [1178, 24] width 46 height 31
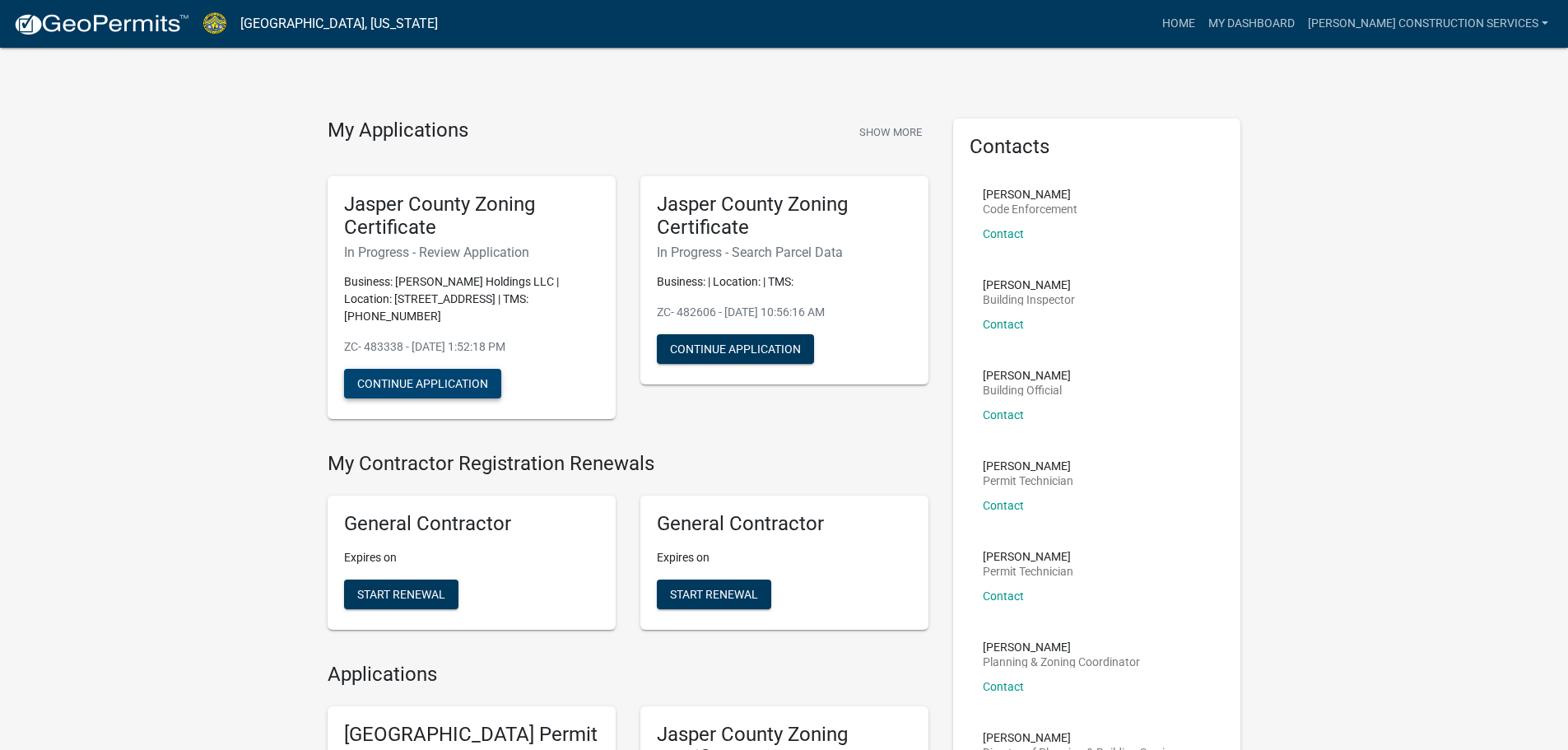
click at [413, 389] on button "Continue Application" at bounding box center [422, 384] width 157 height 29
